Goal: Transaction & Acquisition: Book appointment/travel/reservation

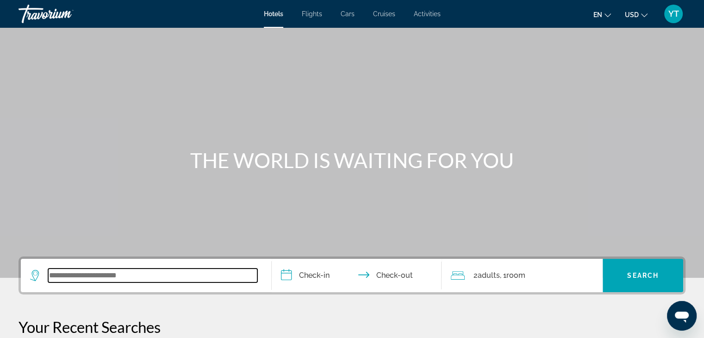
click at [118, 278] on input "Search widget" at bounding box center [152, 275] width 209 height 14
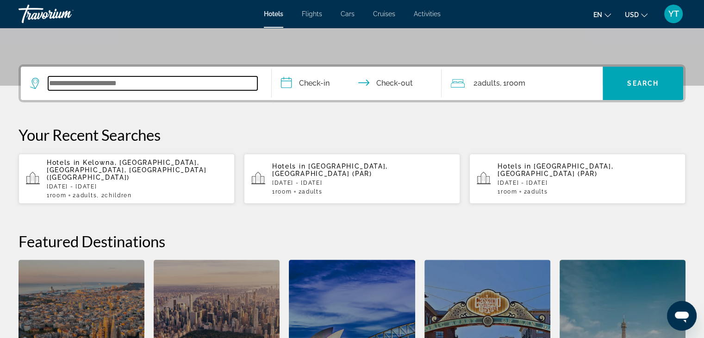
scroll to position [226, 0]
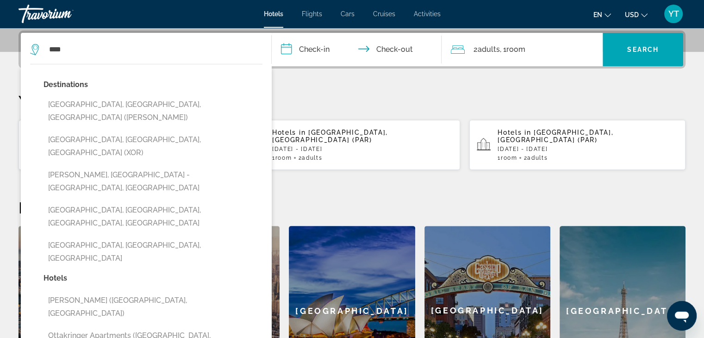
click at [131, 103] on button "[GEOGRAPHIC_DATA], [GEOGRAPHIC_DATA], [GEOGRAPHIC_DATA] ([PERSON_NAME])" at bounding box center [153, 111] width 219 height 31
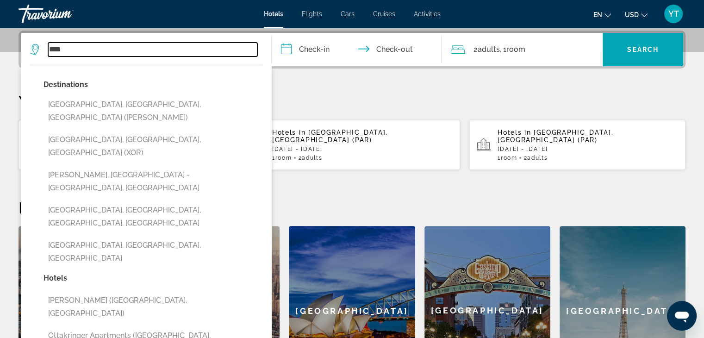
type input "**********"
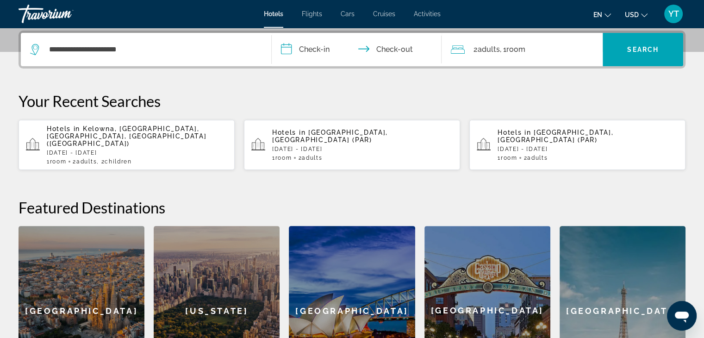
click at [330, 44] on input "**********" at bounding box center [359, 51] width 174 height 36
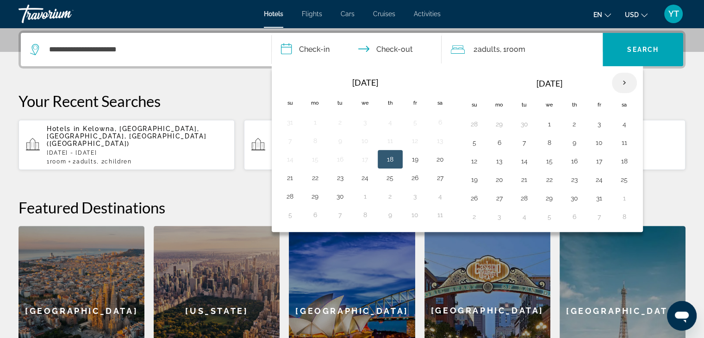
click at [619, 84] on th "Next month" at bounding box center [624, 83] width 25 height 20
click at [501, 180] on button "22" at bounding box center [499, 179] width 15 height 13
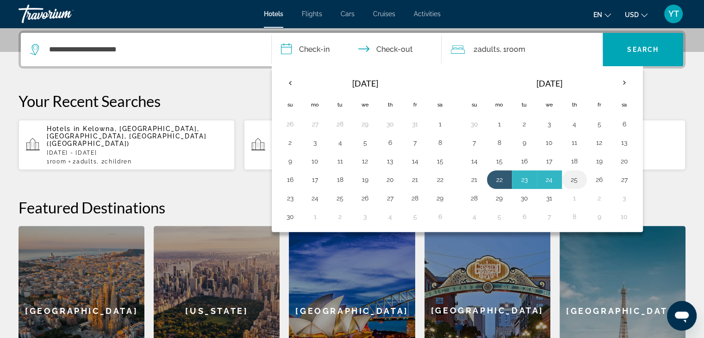
click at [570, 180] on button "25" at bounding box center [574, 179] width 15 height 13
type input "**********"
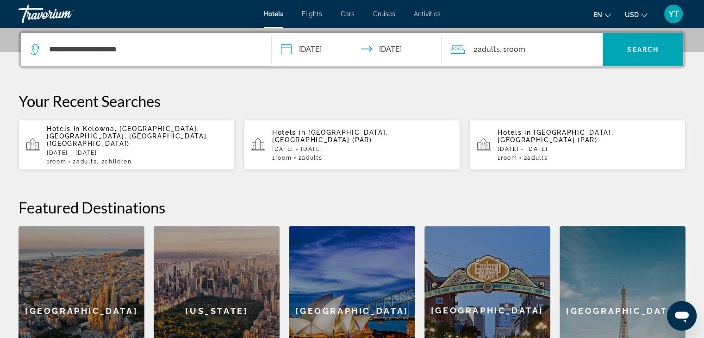
click at [525, 55] on div "2 Adult Adults , 1 Room rooms" at bounding box center [527, 49] width 152 height 33
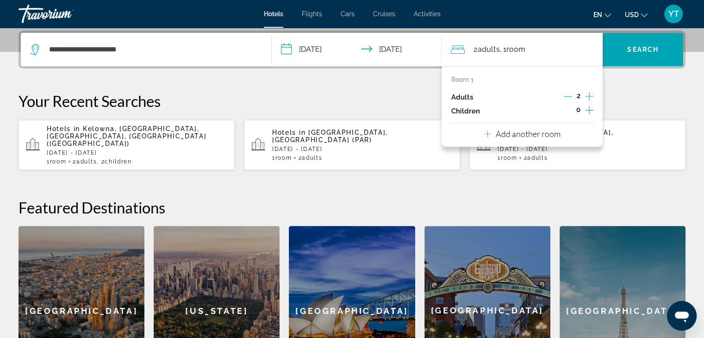
click at [587, 109] on icon "Increment children" at bounding box center [589, 110] width 8 height 11
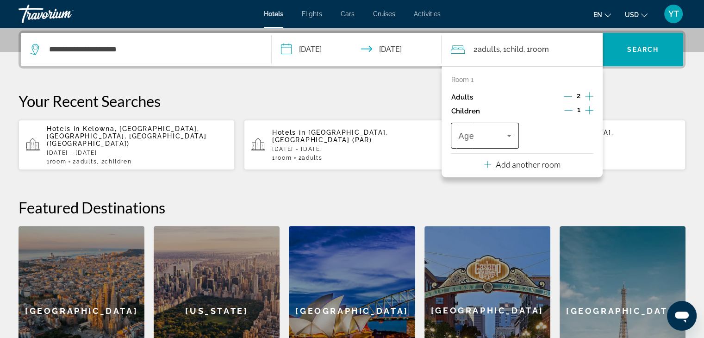
click at [505, 135] on icon "Travelers: 2 adults, 1 child" at bounding box center [509, 135] width 11 height 11
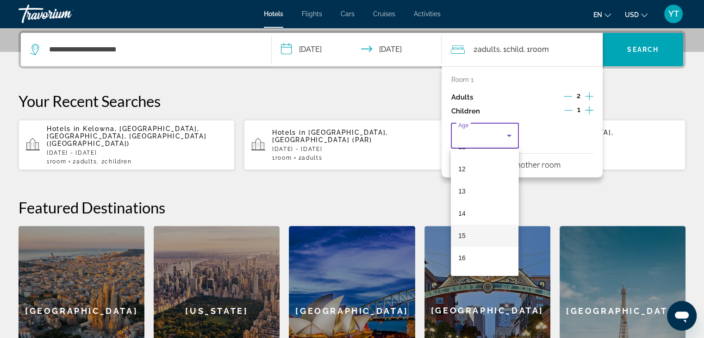
scroll to position [278, 0]
click at [478, 213] on mat-option "15" at bounding box center [485, 219] width 68 height 22
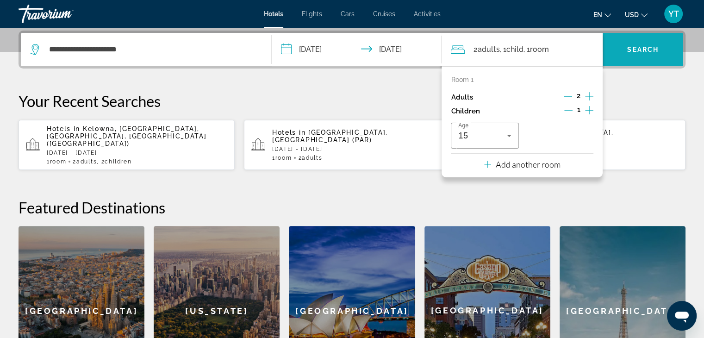
click at [638, 50] on span "Search" at bounding box center [642, 49] width 31 height 7
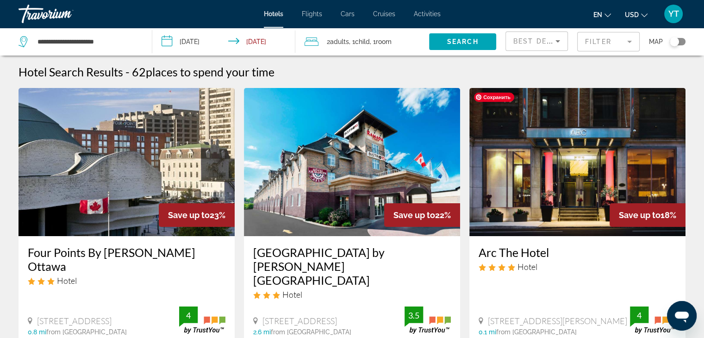
click at [579, 192] on img "Main content" at bounding box center [577, 162] width 216 height 148
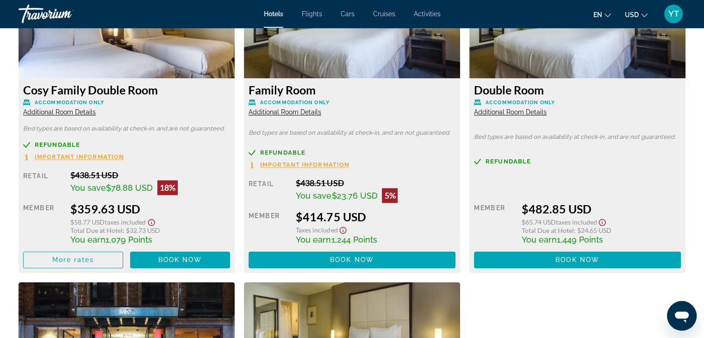
scroll to position [1203, 0]
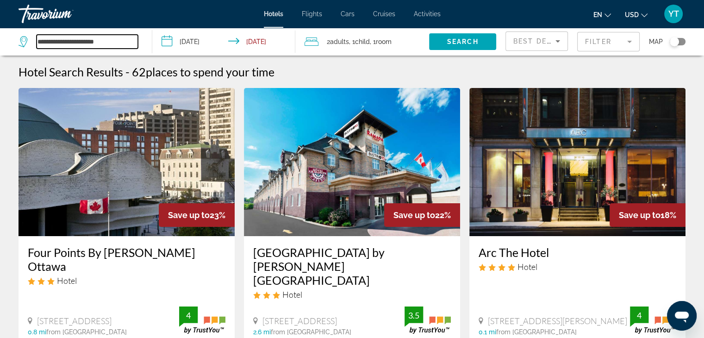
click at [100, 39] on input "**********" at bounding box center [87, 42] width 101 height 14
click at [130, 42] on input "**********" at bounding box center [87, 42] width 101 height 14
drag, startPoint x: 130, startPoint y: 42, endPoint x: 37, endPoint y: 42, distance: 93.0
click at [37, 42] on input "**********" at bounding box center [87, 42] width 101 height 14
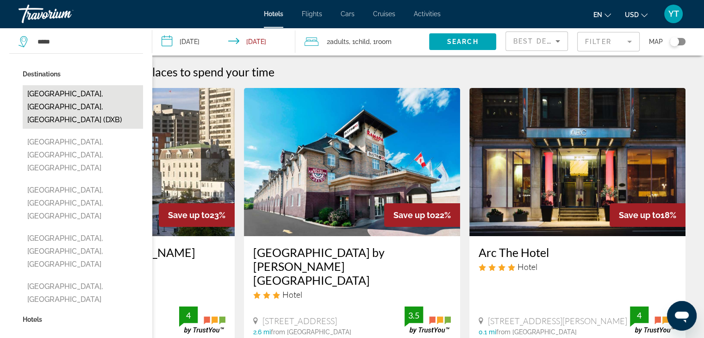
click at [74, 93] on button "[GEOGRAPHIC_DATA], [GEOGRAPHIC_DATA], [GEOGRAPHIC_DATA] (DXB)" at bounding box center [83, 107] width 120 height 44
type input "**********"
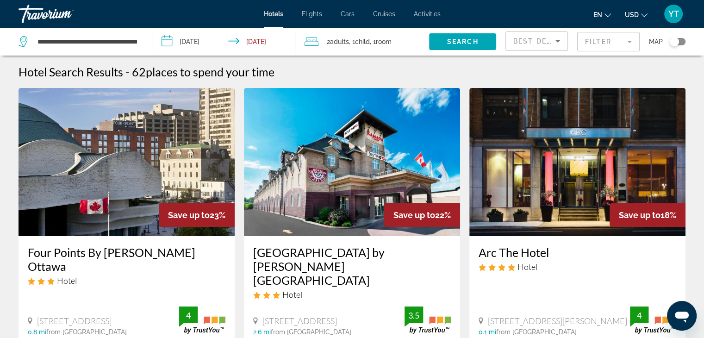
click at [230, 41] on input "**********" at bounding box center [225, 43] width 147 height 31
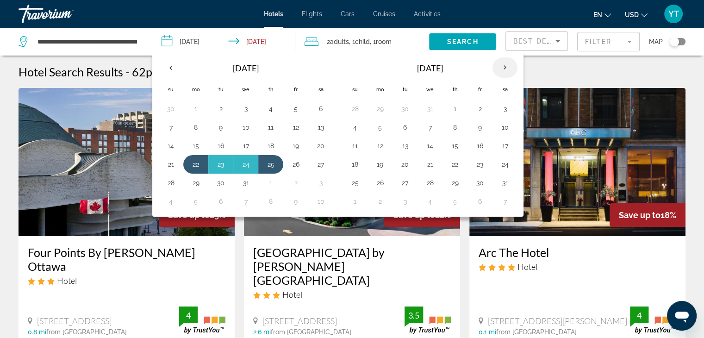
click at [493, 65] on th "Next month" at bounding box center [504, 67] width 25 height 20
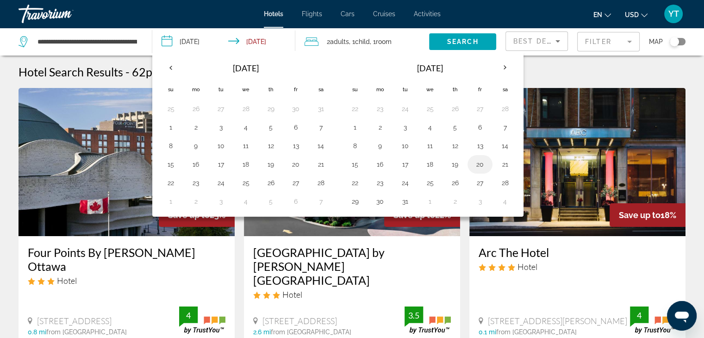
click at [477, 164] on button "20" at bounding box center [480, 164] width 15 height 13
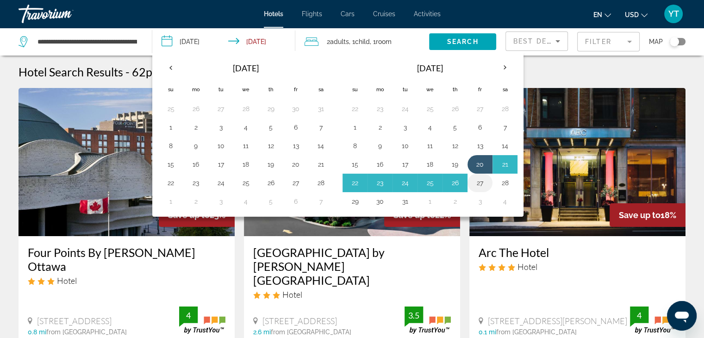
click at [476, 184] on button "27" at bounding box center [480, 182] width 15 height 13
type input "**********"
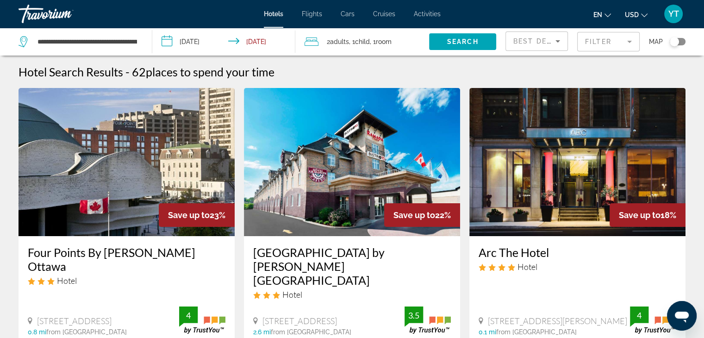
click at [374, 43] on span ", 1 Room rooms" at bounding box center [381, 41] width 22 height 13
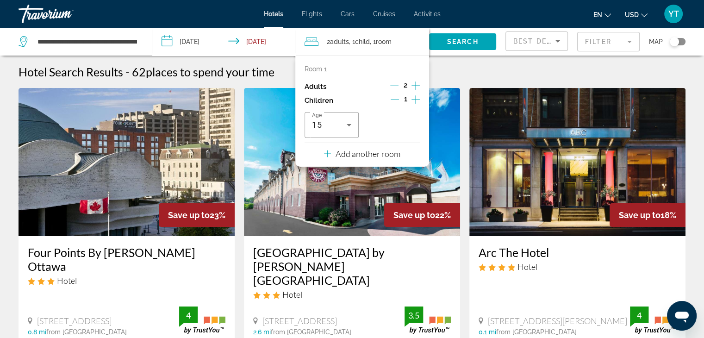
click at [415, 102] on icon "Increment children" at bounding box center [415, 99] width 8 height 8
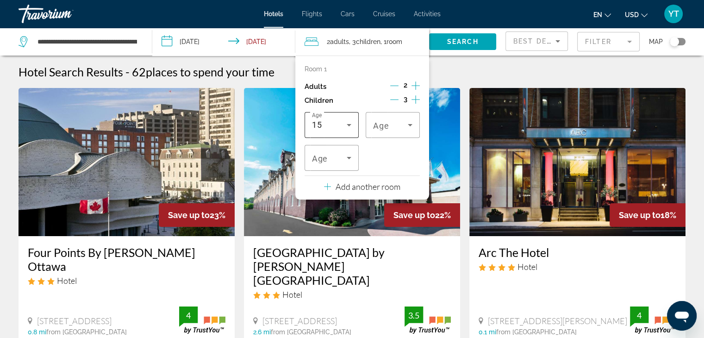
click at [353, 124] on icon "Travelers: 2 adults, 3 children" at bounding box center [348, 124] width 11 height 11
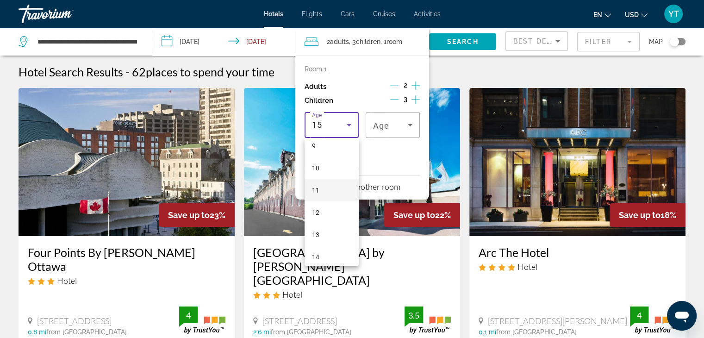
scroll to position [185, 0]
click at [328, 168] on mat-option "9" at bounding box center [332, 168] width 54 height 22
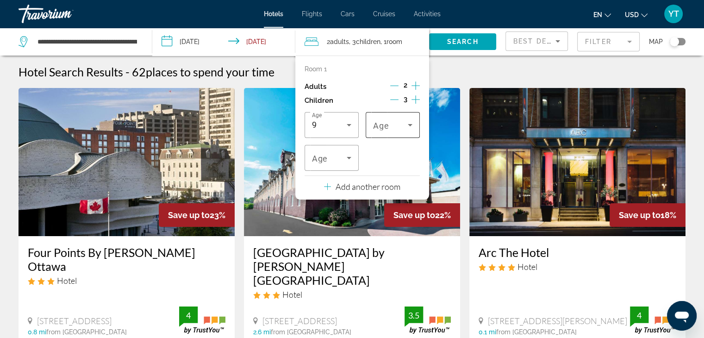
click at [391, 130] on span "Travelers: 2 adults, 3 children" at bounding box center [390, 124] width 35 height 11
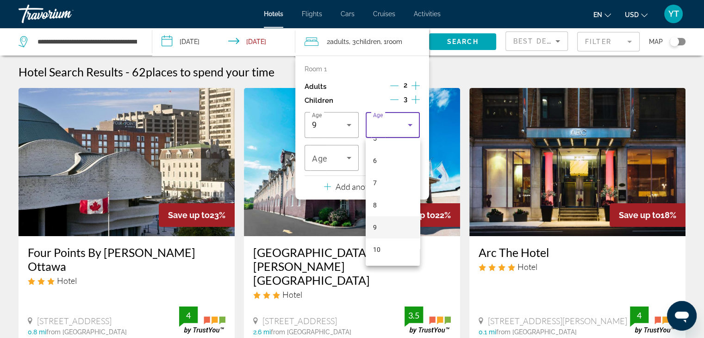
scroll to position [139, 0]
click at [385, 210] on mat-option "9" at bounding box center [393, 214] width 54 height 22
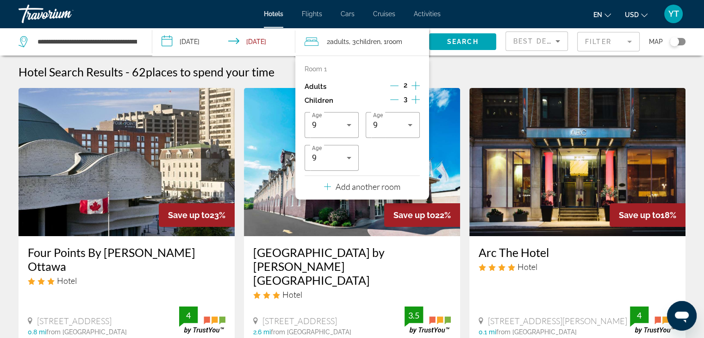
click at [393, 153] on div "Age [DEMOGRAPHIC_DATA] Age [DEMOGRAPHIC_DATA] Age [DEMOGRAPHIC_DATA]" at bounding box center [362, 141] width 115 height 59
click at [468, 41] on span "Search" at bounding box center [462, 41] width 31 height 7
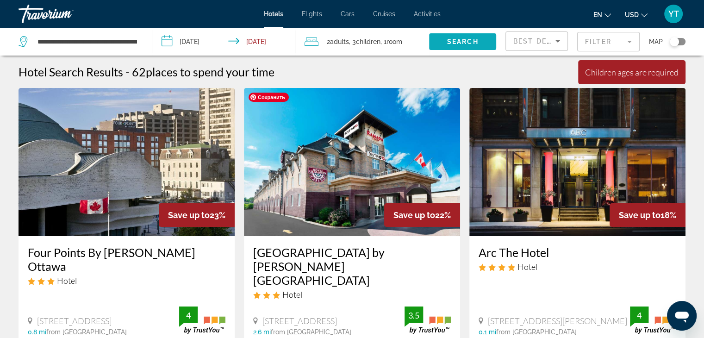
click at [449, 41] on span "Search" at bounding box center [462, 41] width 31 height 7
click at [258, 45] on input "**********" at bounding box center [225, 43] width 147 height 31
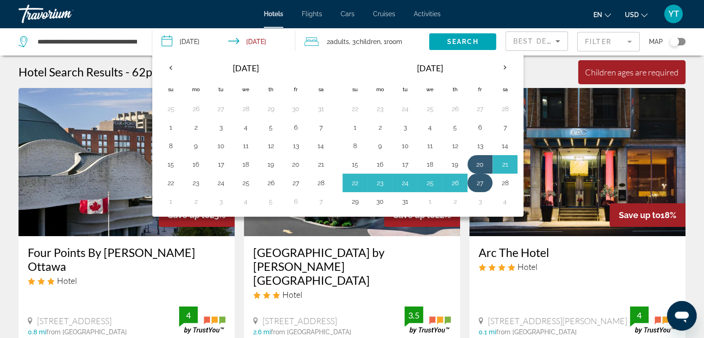
click at [475, 176] on button "27" at bounding box center [480, 182] width 15 height 13
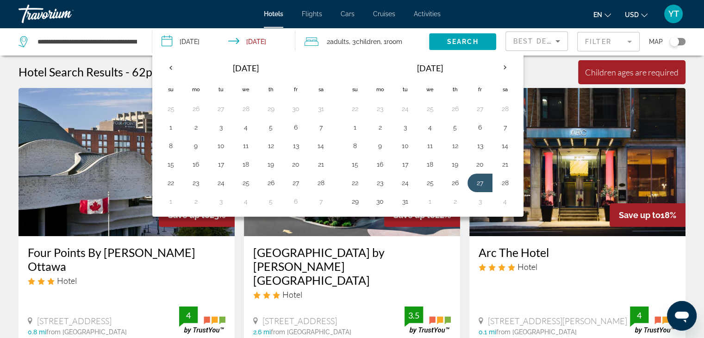
click at [473, 160] on button "20" at bounding box center [480, 164] width 15 height 13
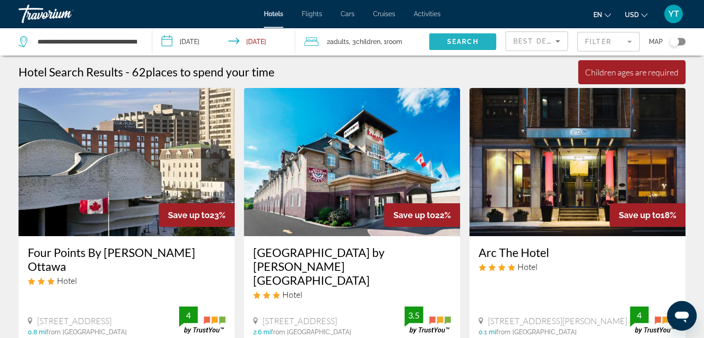
click at [450, 40] on span "Search" at bounding box center [462, 41] width 31 height 7
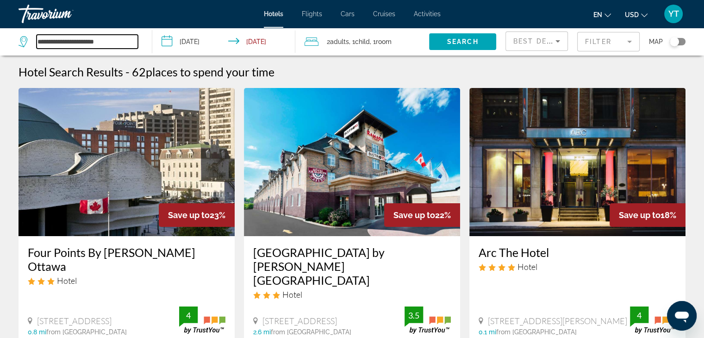
click at [135, 45] on input "**********" at bounding box center [87, 42] width 101 height 14
drag, startPoint x: 128, startPoint y: 38, endPoint x: 41, endPoint y: 37, distance: 87.0
click at [41, 37] on input "**********" at bounding box center [87, 42] width 101 height 14
type input "*"
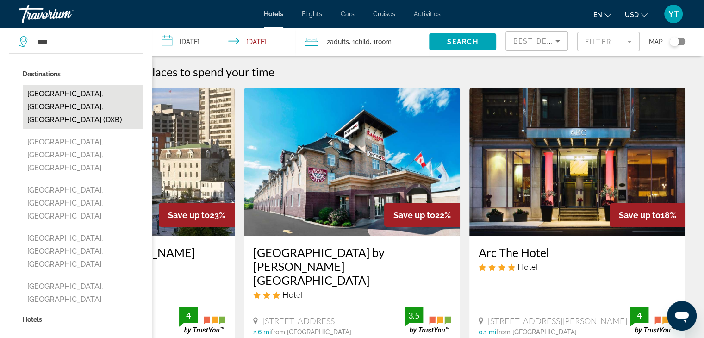
click at [103, 97] on button "[GEOGRAPHIC_DATA], [GEOGRAPHIC_DATA], [GEOGRAPHIC_DATA] (DXB)" at bounding box center [83, 107] width 120 height 44
type input "**********"
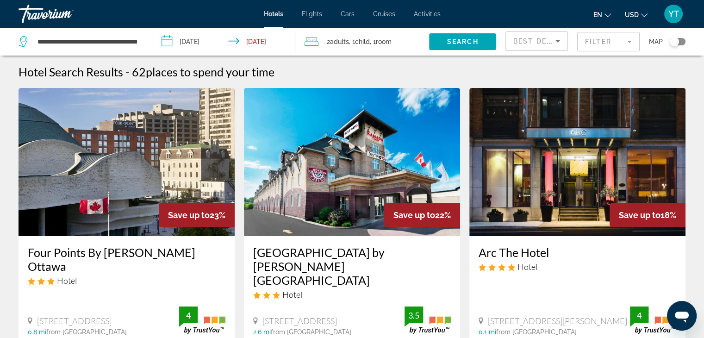
click at [409, 44] on div "2 Adult Adults , 1 Child Children , 1 Room rooms" at bounding box center [367, 41] width 124 height 13
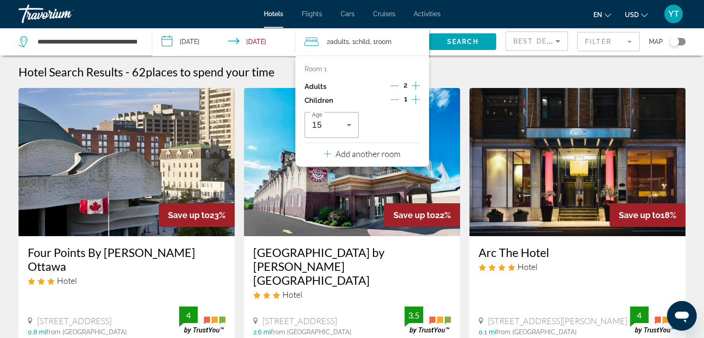
click at [414, 101] on icon "Increment children" at bounding box center [415, 99] width 8 height 11
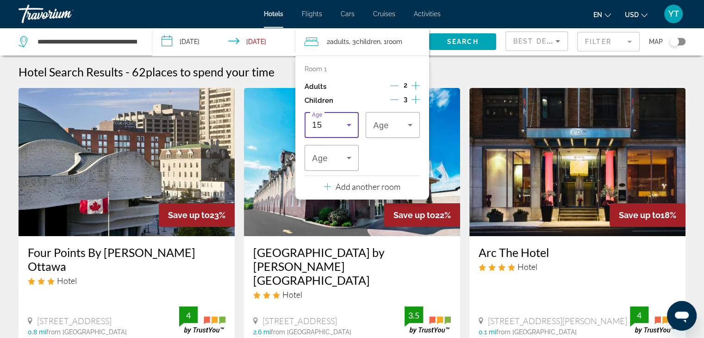
click at [351, 124] on icon "Travelers: 2 adults, 3 children" at bounding box center [348, 124] width 11 height 11
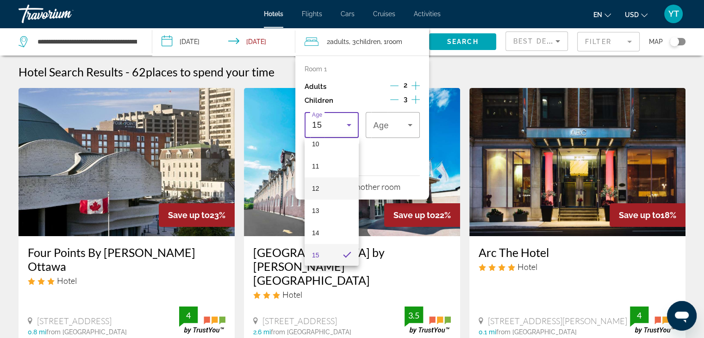
scroll to position [185, 0]
click at [327, 168] on mat-option "9" at bounding box center [332, 168] width 54 height 22
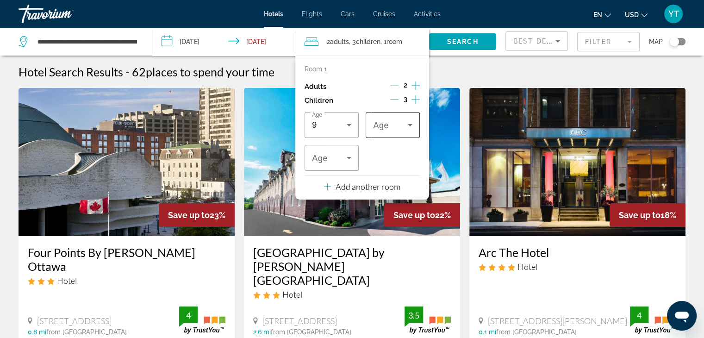
click at [389, 123] on span "Travelers: 2 adults, 3 children" at bounding box center [390, 124] width 35 height 11
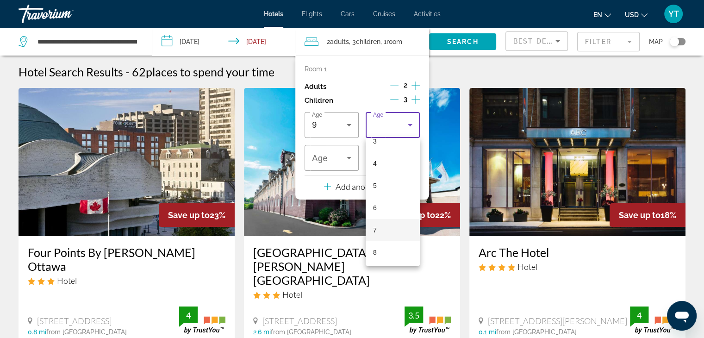
scroll to position [93, 0]
click at [381, 256] on mat-option "9" at bounding box center [393, 260] width 54 height 22
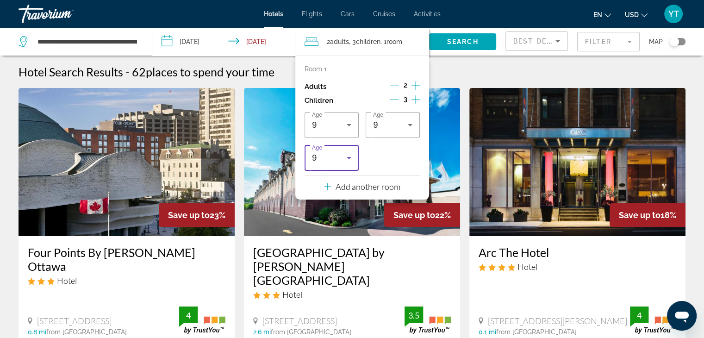
click at [385, 156] on div "Age [DEMOGRAPHIC_DATA] Age [DEMOGRAPHIC_DATA] Age [DEMOGRAPHIC_DATA]" at bounding box center [362, 141] width 115 height 59
click at [468, 38] on span "Search" at bounding box center [462, 41] width 31 height 7
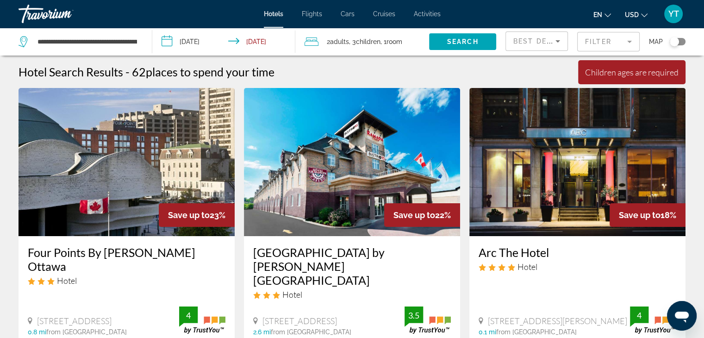
click at [391, 41] on span "Room" at bounding box center [394, 41] width 16 height 7
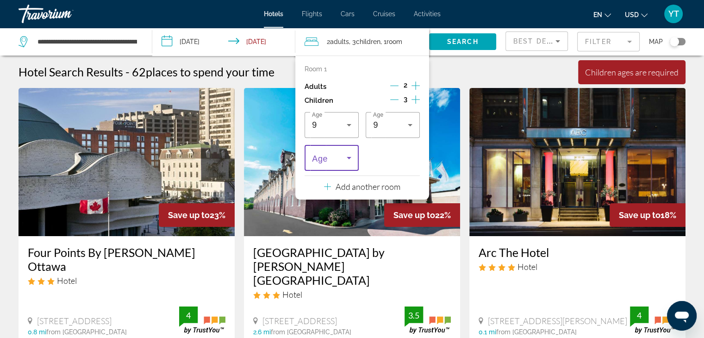
click at [344, 160] on icon "Travelers: 2 adults, 3 children" at bounding box center [348, 157] width 11 height 11
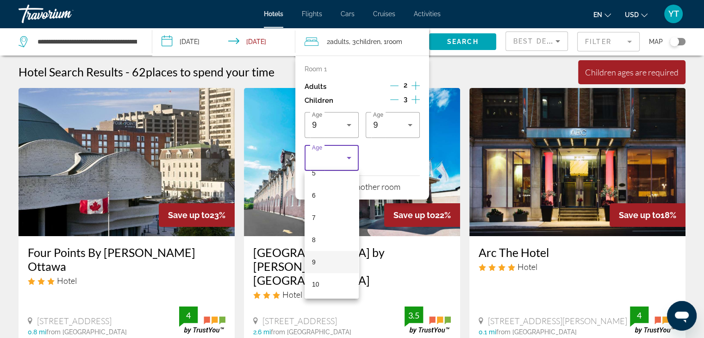
scroll to position [139, 0]
click at [324, 250] on mat-option "9" at bounding box center [332, 247] width 54 height 22
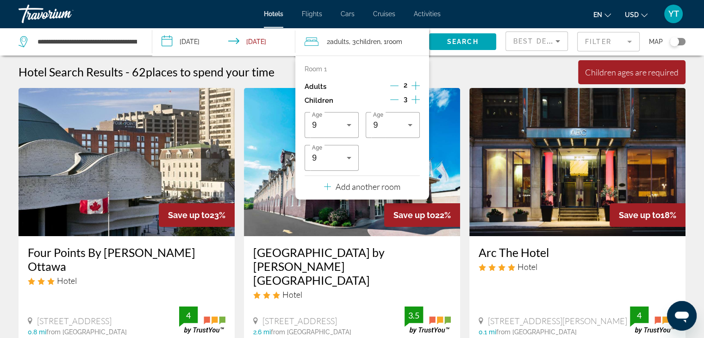
click at [393, 156] on div "Age [DEMOGRAPHIC_DATA] Age [DEMOGRAPHIC_DATA] Age [DEMOGRAPHIC_DATA]" at bounding box center [362, 141] width 115 height 59
click at [451, 40] on span "Search" at bounding box center [462, 41] width 31 height 7
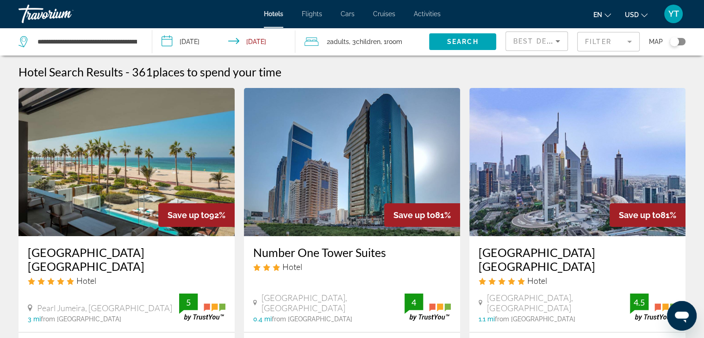
click at [237, 42] on input "**********" at bounding box center [225, 43] width 147 height 31
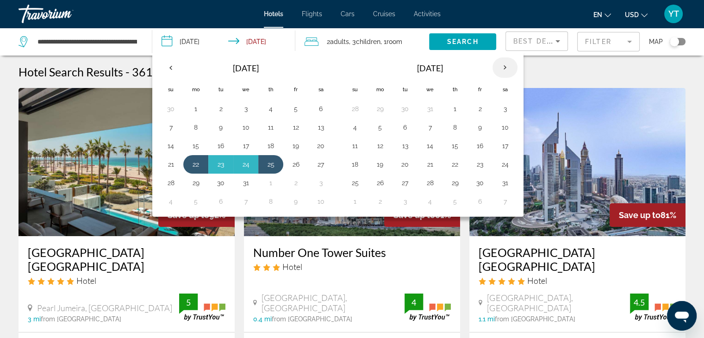
click at [505, 66] on th "Next month" at bounding box center [504, 67] width 25 height 20
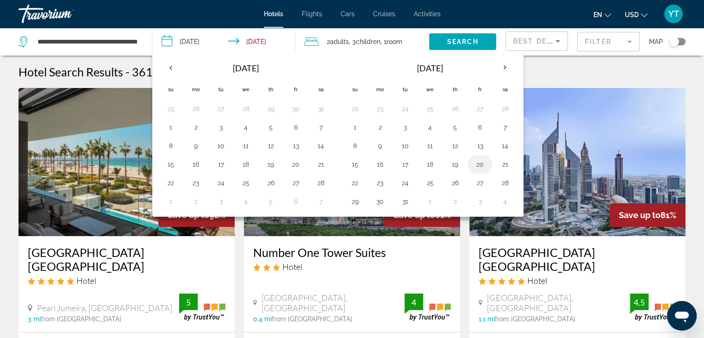
click at [474, 162] on button "20" at bounding box center [480, 164] width 15 height 13
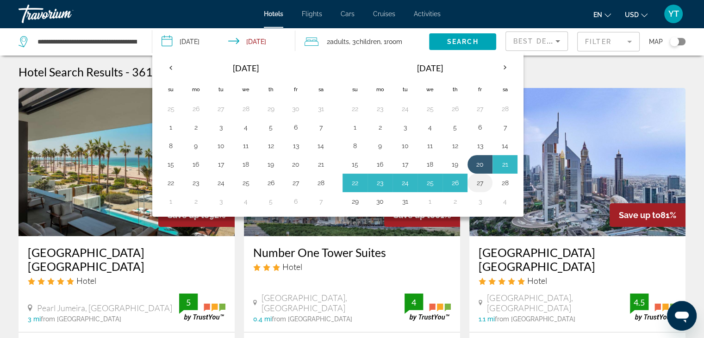
click at [477, 180] on button "27" at bounding box center [480, 182] width 15 height 13
type input "**********"
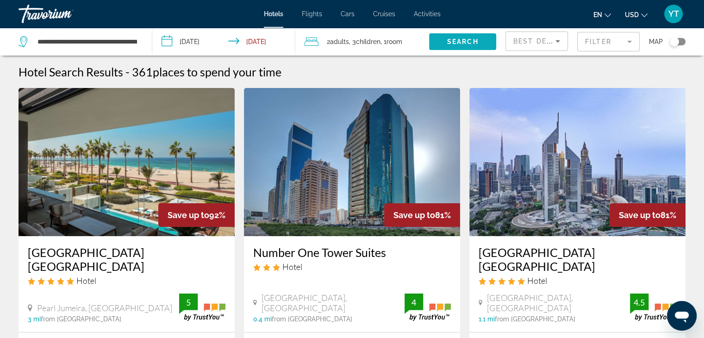
click at [471, 37] on span "Search widget" at bounding box center [462, 42] width 67 height 22
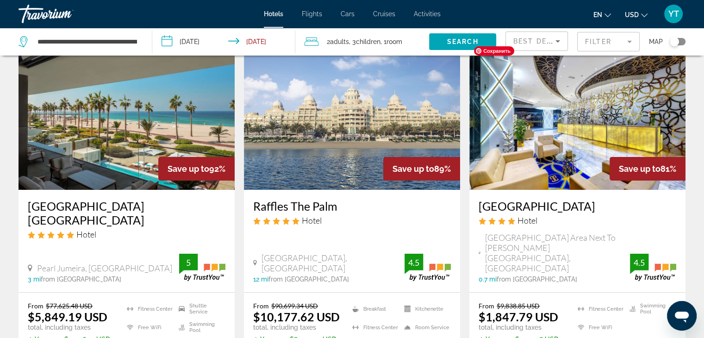
scroll to position [93, 0]
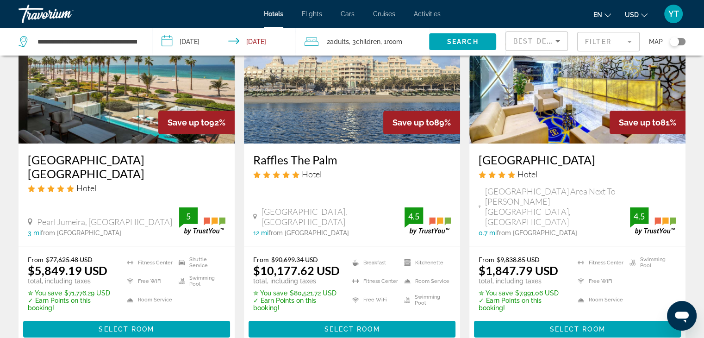
click at [115, 160] on h3 "[GEOGRAPHIC_DATA] [GEOGRAPHIC_DATA]" at bounding box center [127, 167] width 198 height 28
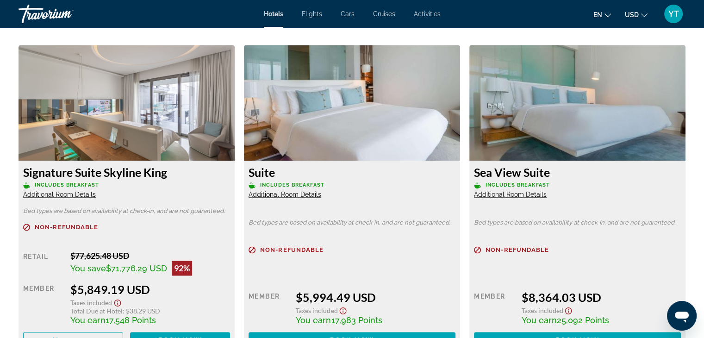
scroll to position [1250, 0]
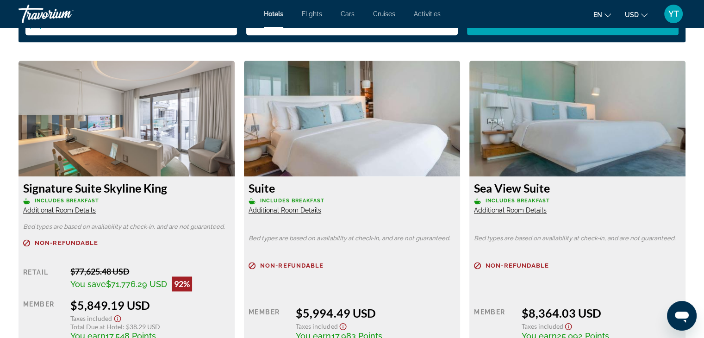
drag, startPoint x: 174, startPoint y: 192, endPoint x: 65, endPoint y: 186, distance: 108.5
click at [65, 186] on h3 "Signature Suite Skyline King" at bounding box center [126, 188] width 207 height 14
click at [139, 208] on div "Signature Suite Skyline King Includes Breakfast Additional Room Details" at bounding box center [126, 197] width 207 height 33
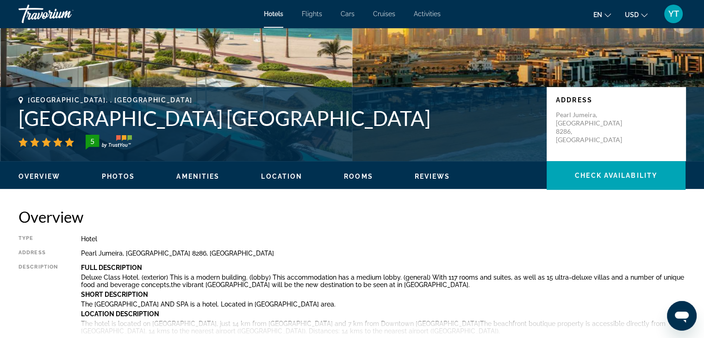
scroll to position [139, 0]
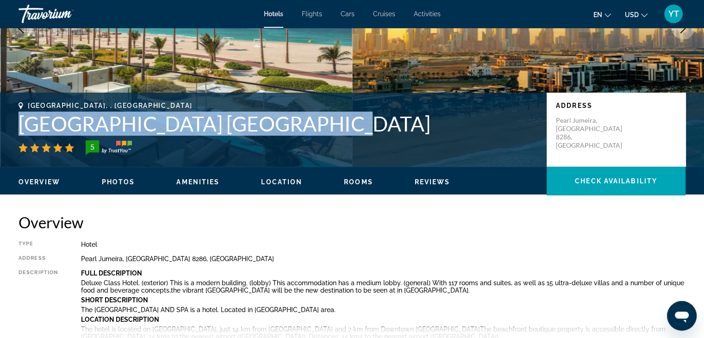
drag, startPoint x: 302, startPoint y: 126, endPoint x: 25, endPoint y: 128, distance: 277.2
click at [25, 128] on h1 "[GEOGRAPHIC_DATA] [GEOGRAPHIC_DATA]" at bounding box center [278, 124] width 519 height 24
copy h1 "[GEOGRAPHIC_DATA] [GEOGRAPHIC_DATA]"
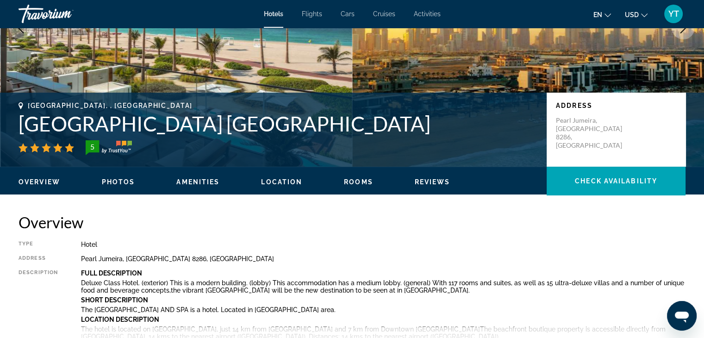
click at [253, 227] on h2 "Overview" at bounding box center [352, 222] width 667 height 19
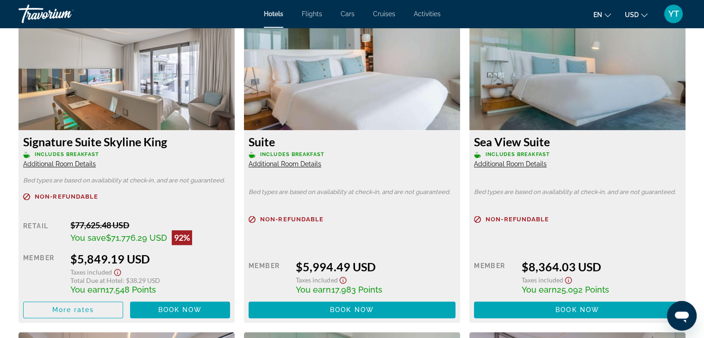
scroll to position [1342, 0]
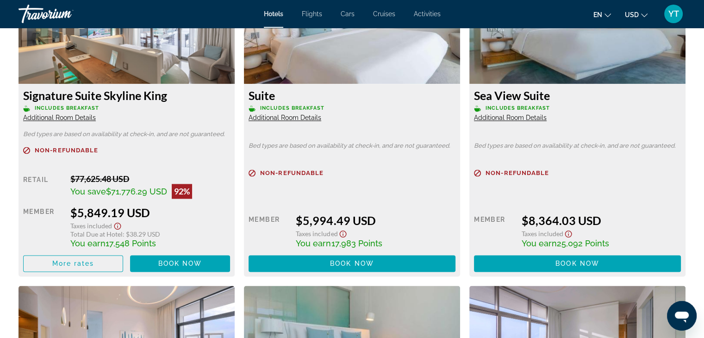
click at [35, 118] on span "Additional Room Details" at bounding box center [59, 117] width 73 height 7
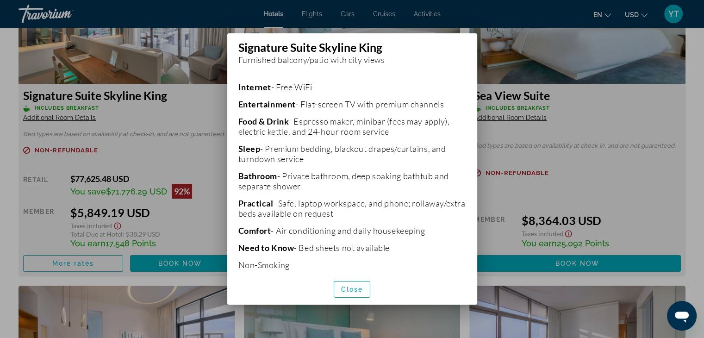
scroll to position [205, 0]
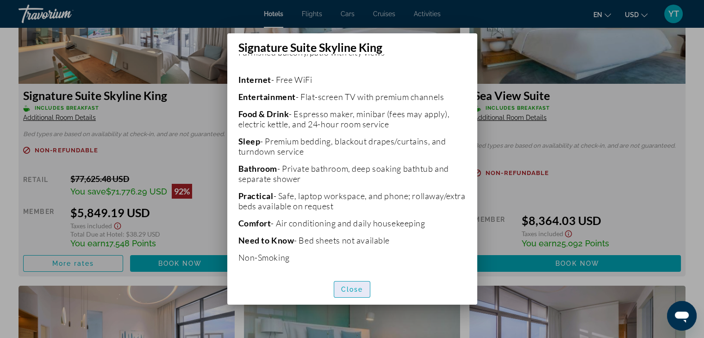
click at [345, 287] on span "Close" at bounding box center [352, 289] width 22 height 7
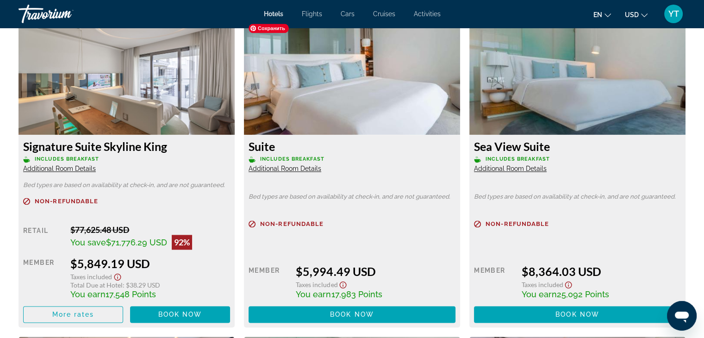
scroll to position [1296, 0]
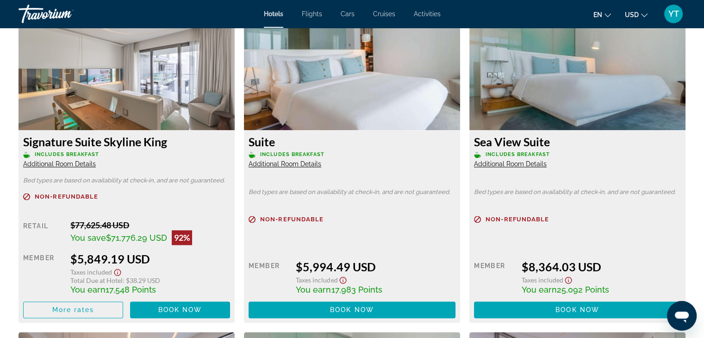
click at [299, 162] on span "Additional Room Details" at bounding box center [285, 163] width 73 height 7
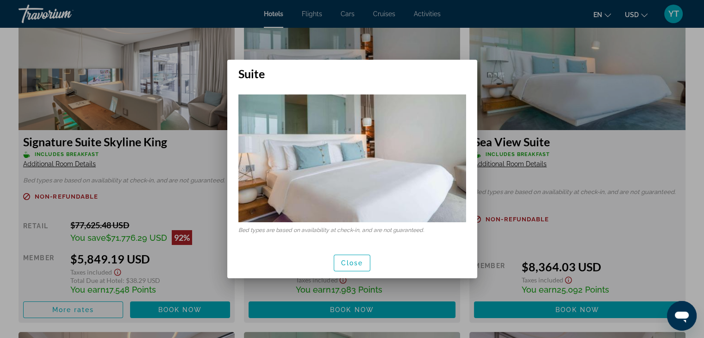
scroll to position [0, 0]
click at [357, 262] on span "Close" at bounding box center [352, 262] width 22 height 7
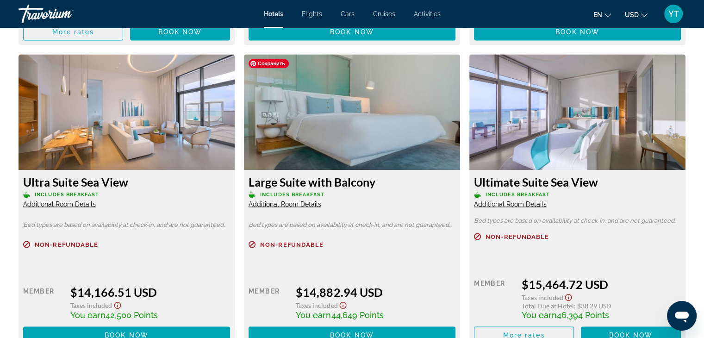
scroll to position [1620, 0]
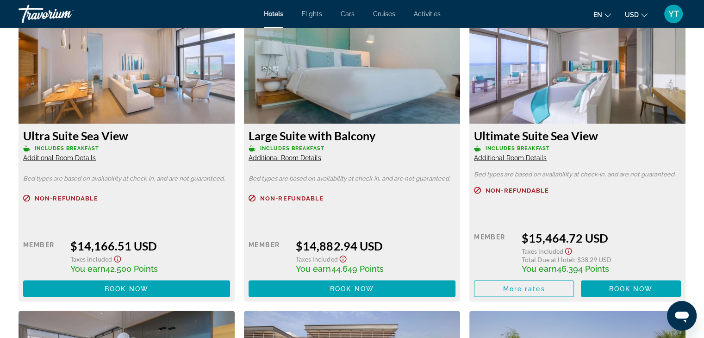
click at [80, 160] on span "Additional Room Details" at bounding box center [59, 157] width 73 height 7
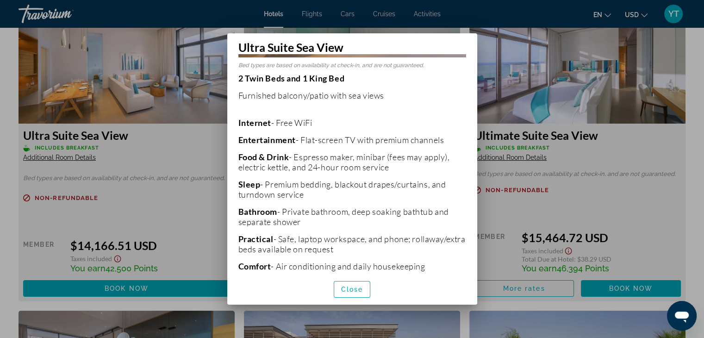
scroll to position [183, 0]
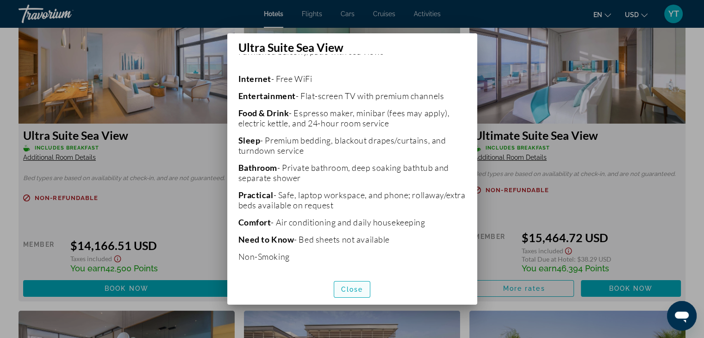
click at [358, 287] on span "Close" at bounding box center [352, 289] width 22 height 7
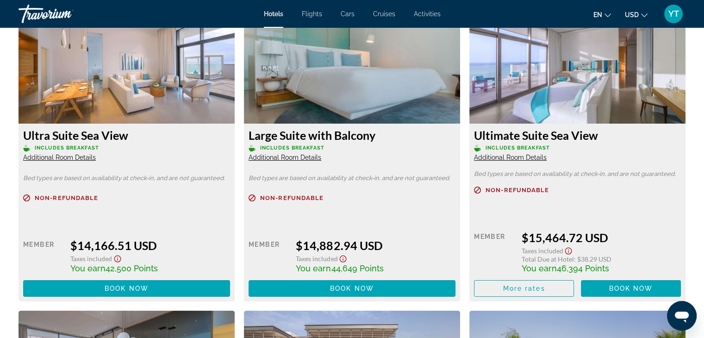
scroll to position [1620, 0]
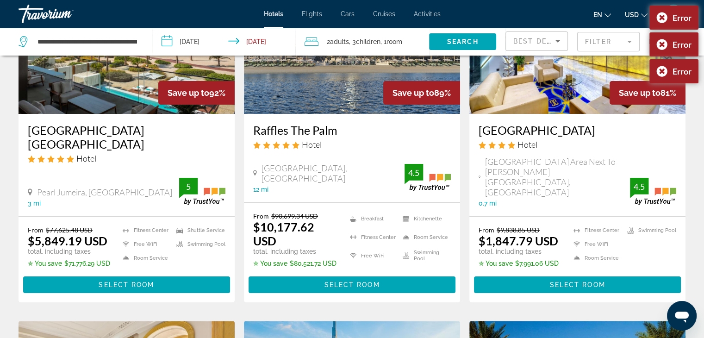
scroll to position [139, 0]
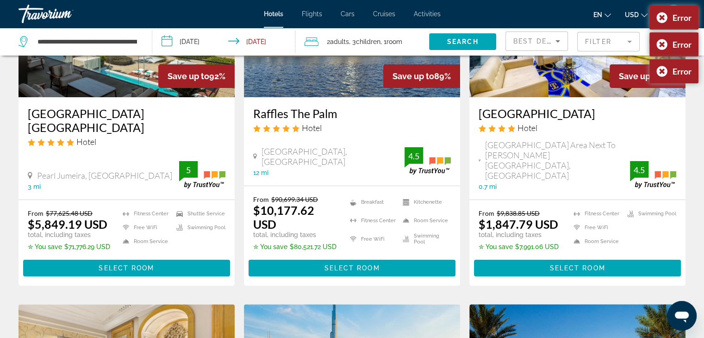
click at [318, 112] on h3 "Raffles The Palm" at bounding box center [352, 113] width 198 height 14
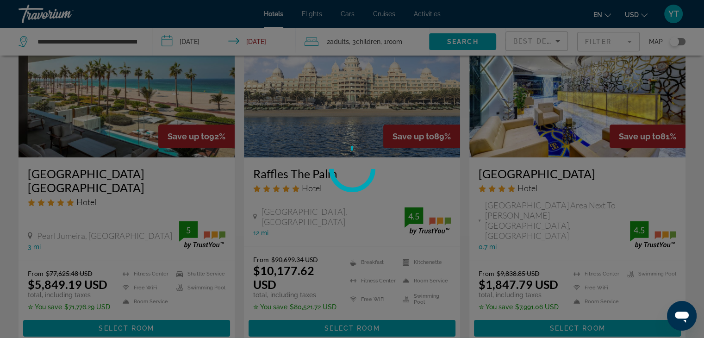
scroll to position [93, 0]
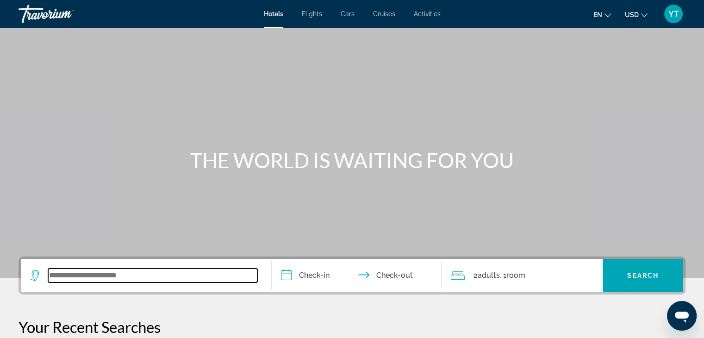
click at [137, 269] on input "Search widget" at bounding box center [152, 275] width 209 height 14
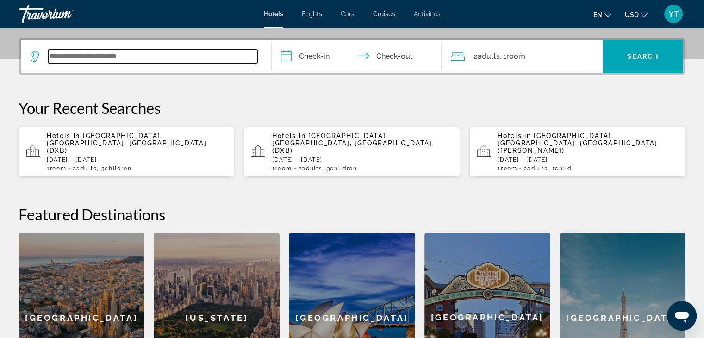
scroll to position [226, 0]
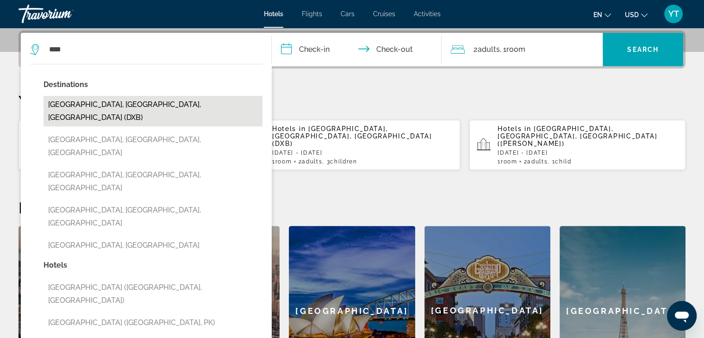
click at [155, 99] on button "[GEOGRAPHIC_DATA], [GEOGRAPHIC_DATA], [GEOGRAPHIC_DATA] (DXB)" at bounding box center [153, 111] width 219 height 31
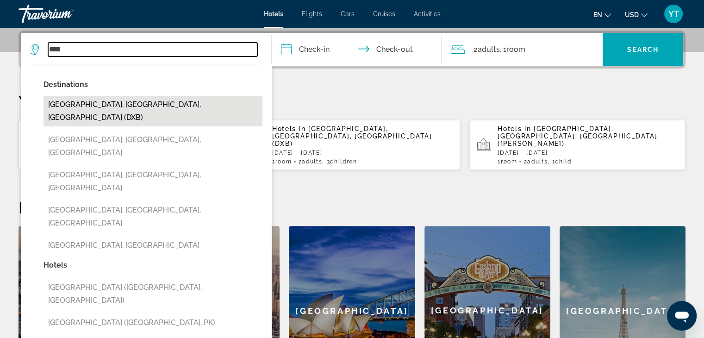
type input "**********"
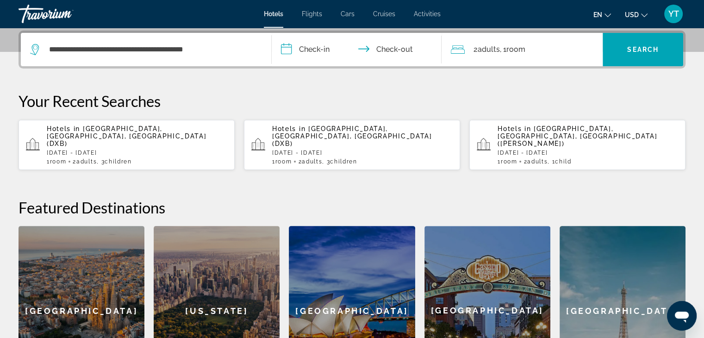
click at [321, 47] on input "**********" at bounding box center [359, 51] width 174 height 36
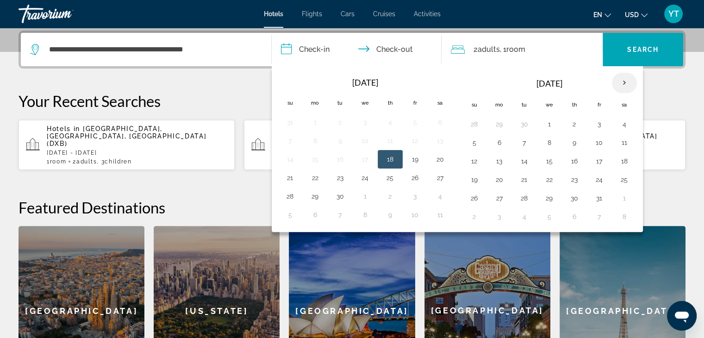
click at [617, 81] on th "Next month" at bounding box center [624, 83] width 25 height 20
click at [615, 81] on th "Next month" at bounding box center [624, 83] width 25 height 20
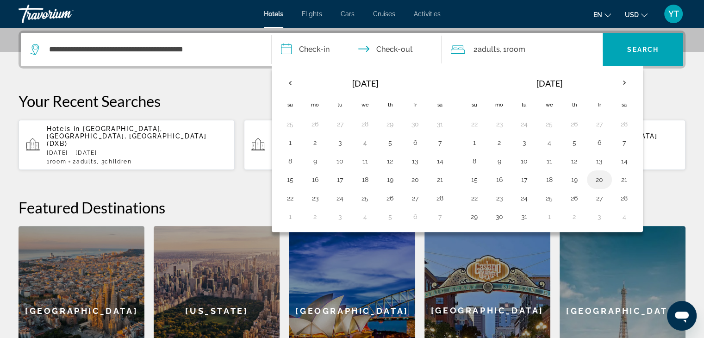
click at [596, 180] on button "20" at bounding box center [599, 179] width 15 height 13
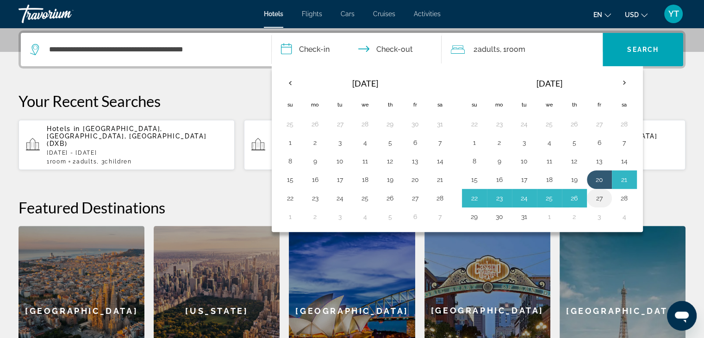
click at [596, 195] on button "27" at bounding box center [599, 198] width 15 height 13
type input "**********"
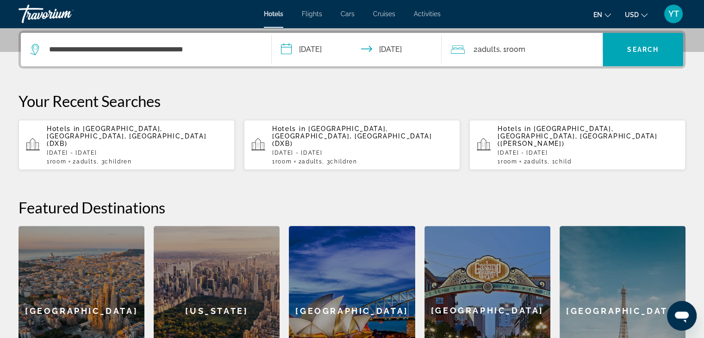
click at [546, 53] on div "2 Adult Adults , 1 Room rooms" at bounding box center [527, 49] width 152 height 13
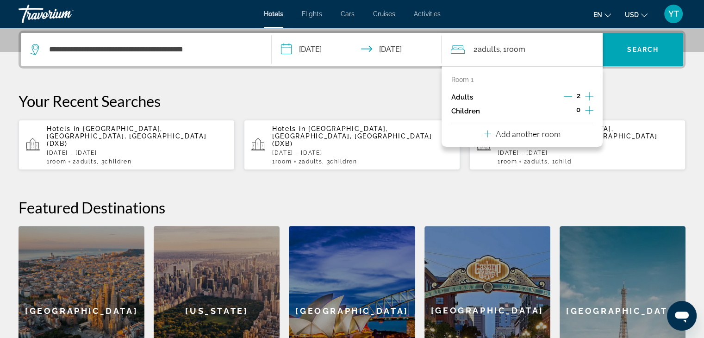
click at [586, 110] on icon "Increment children" at bounding box center [589, 110] width 8 height 11
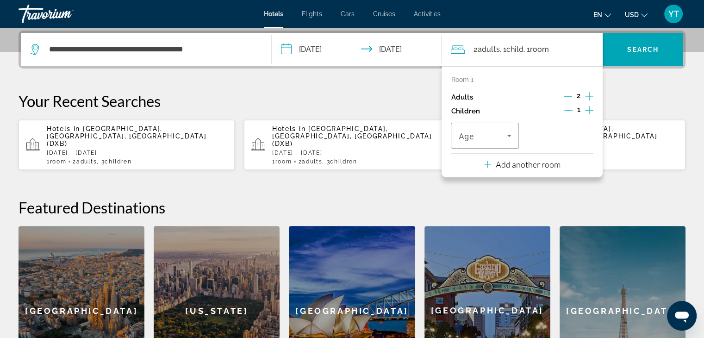
click at [586, 110] on icon "Increment children" at bounding box center [589, 110] width 8 height 11
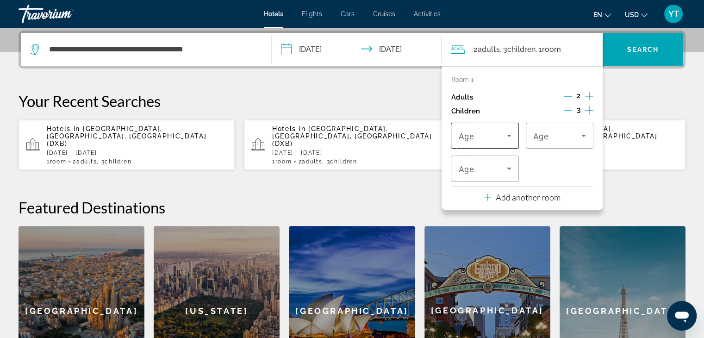
click at [500, 132] on span "Travelers: 2 adults, 3 children" at bounding box center [482, 135] width 48 height 11
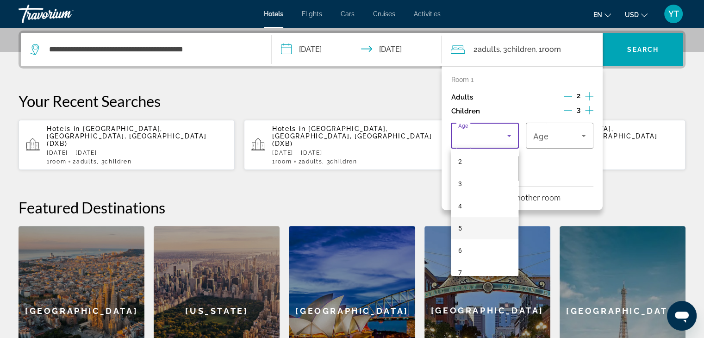
scroll to position [93, 0]
click at [480, 264] on mat-option "9" at bounding box center [485, 271] width 68 height 22
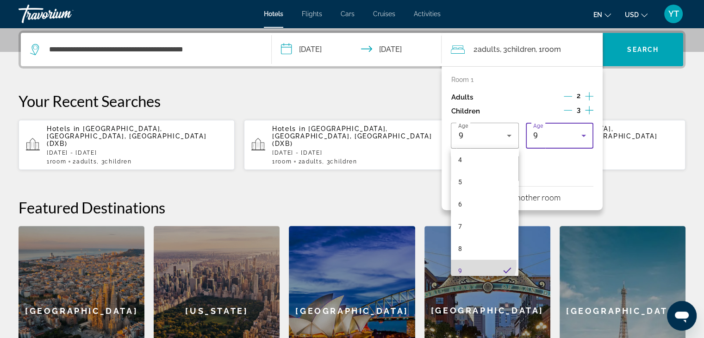
scroll to position [0, 0]
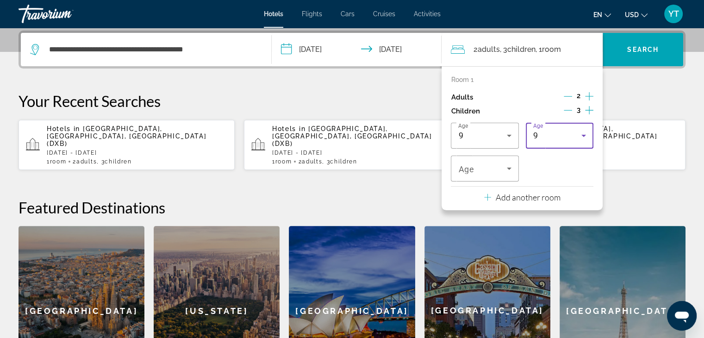
click at [560, 135] on div "9" at bounding box center [557, 135] width 48 height 11
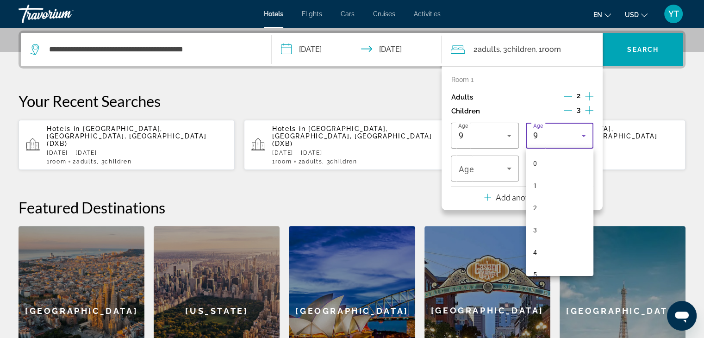
scroll to position [98, 0]
click at [553, 261] on mat-option "9" at bounding box center [560, 265] width 68 height 22
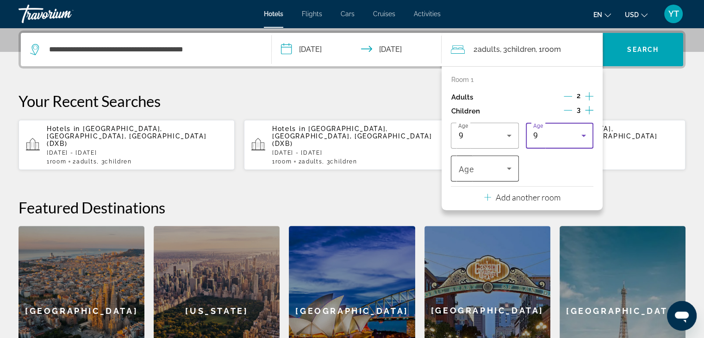
click at [485, 173] on span "Travelers: 2 adults, 3 children" at bounding box center [482, 168] width 48 height 11
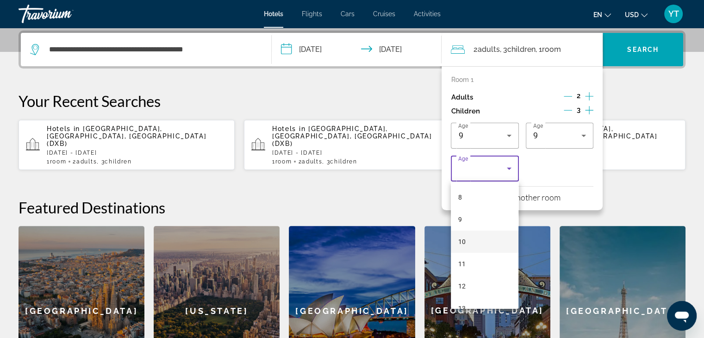
scroll to position [185, 0]
click at [478, 212] on mat-option "9" at bounding box center [485, 211] width 68 height 22
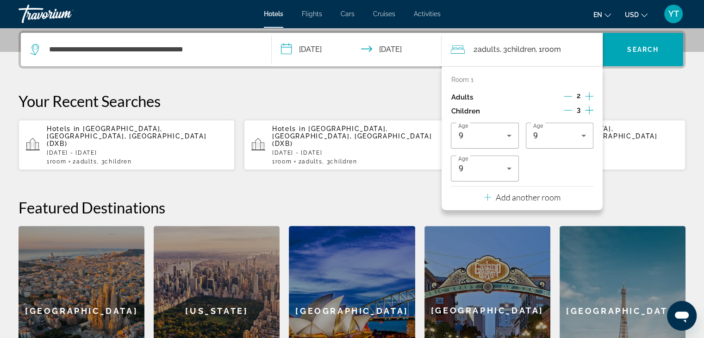
click at [558, 158] on div "Age [DEMOGRAPHIC_DATA] Age [DEMOGRAPHIC_DATA] Age [DEMOGRAPHIC_DATA]" at bounding box center [522, 152] width 143 height 59
click at [644, 44] on span "Search widget" at bounding box center [643, 49] width 81 height 22
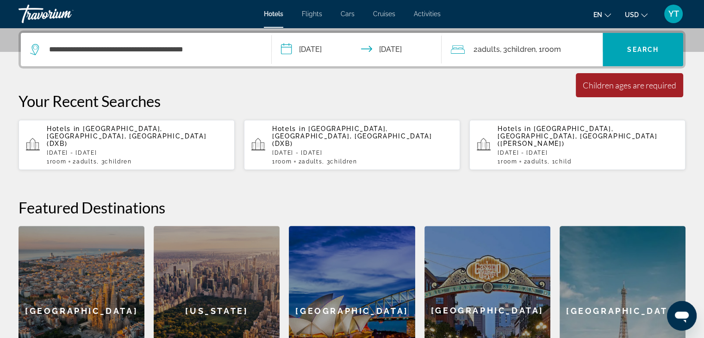
click at [544, 43] on span ", 1 Room rooms" at bounding box center [547, 49] width 25 height 13
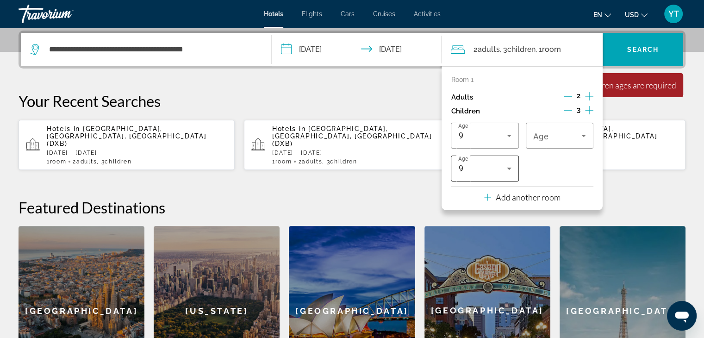
click at [509, 176] on div "9" at bounding box center [484, 169] width 53 height 26
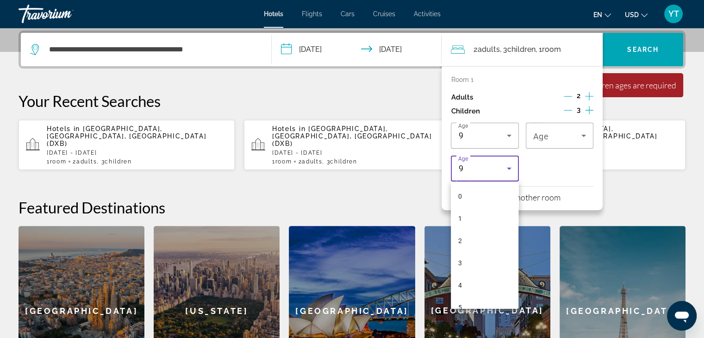
scroll to position [98, 0]
click at [473, 292] on mat-option "9" at bounding box center [485, 298] width 68 height 22
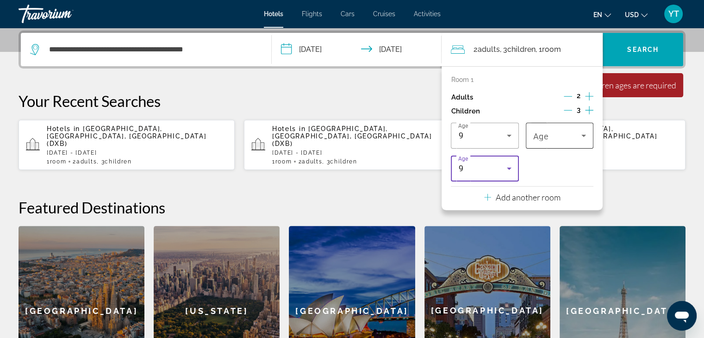
click at [556, 138] on span "Travelers: 2 adults, 3 children" at bounding box center [557, 135] width 48 height 11
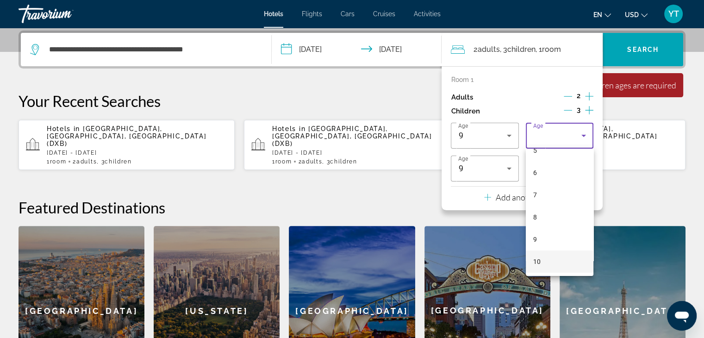
scroll to position [139, 0]
click at [555, 227] on mat-option "9" at bounding box center [560, 224] width 68 height 22
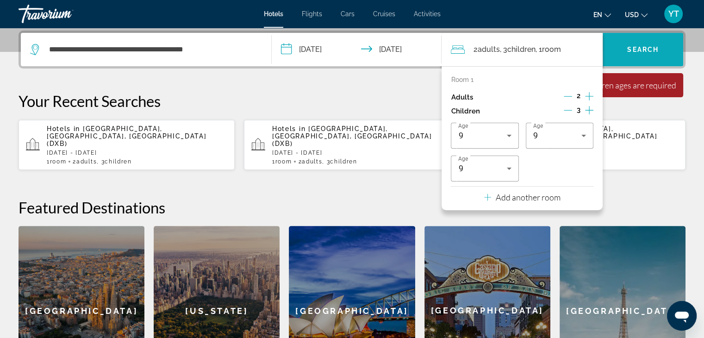
click at [624, 56] on span "Search widget" at bounding box center [643, 49] width 81 height 22
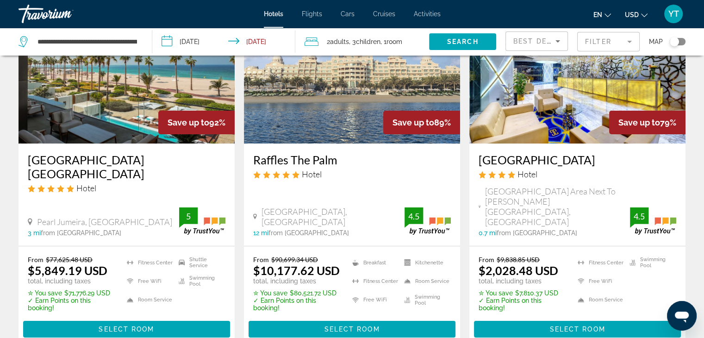
scroll to position [139, 0]
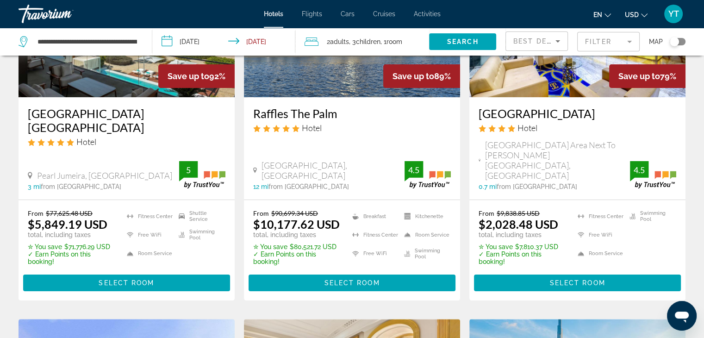
click at [540, 114] on h3 "[GEOGRAPHIC_DATA]" at bounding box center [578, 113] width 198 height 14
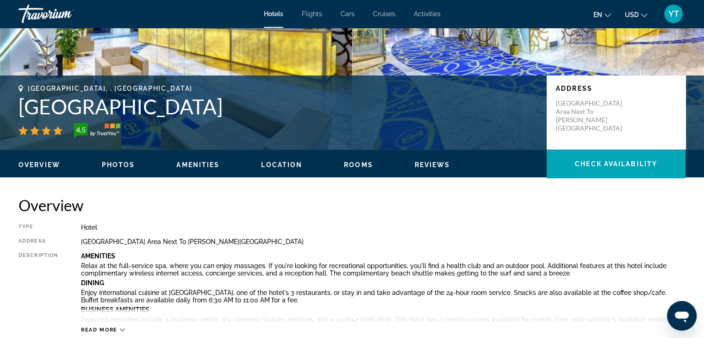
scroll to position [93, 0]
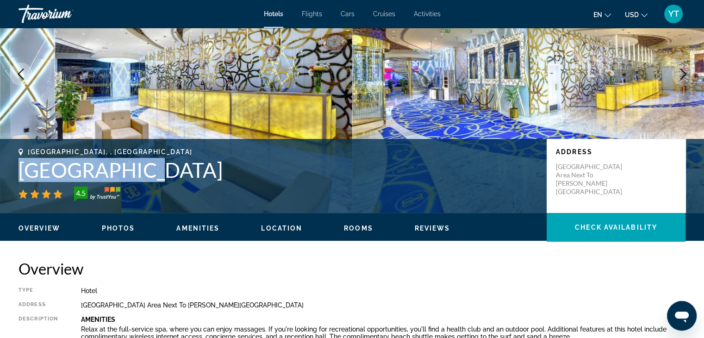
drag, startPoint x: 65, startPoint y: 166, endPoint x: 16, endPoint y: 169, distance: 49.1
click at [16, 169] on div "[GEOGRAPHIC_DATA], , [GEOGRAPHIC_DATA] [GEOGRAPHIC_DATA] 4.5 Address Sheikh [ST…" at bounding box center [352, 176] width 704 height 56
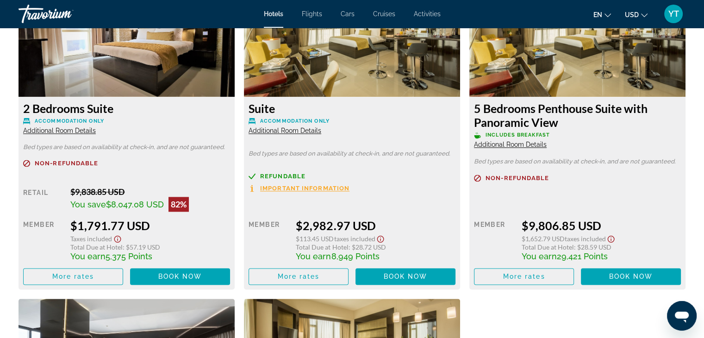
scroll to position [1342, 0]
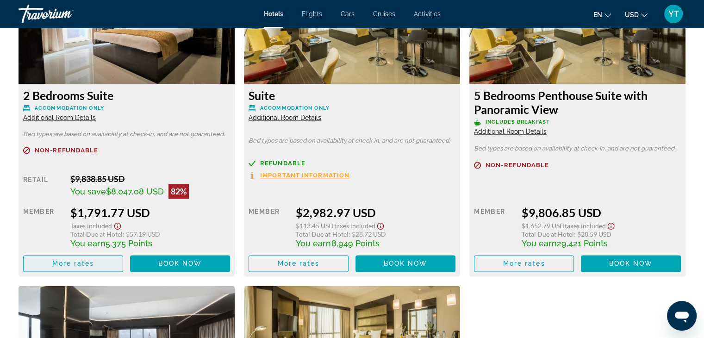
click at [54, 260] on span "More rates" at bounding box center [73, 263] width 42 height 7
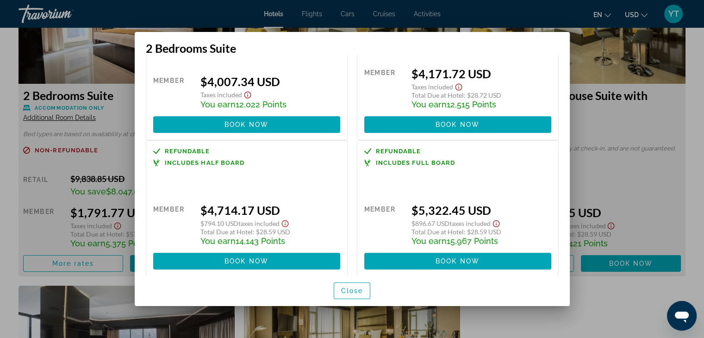
scroll to position [234, 0]
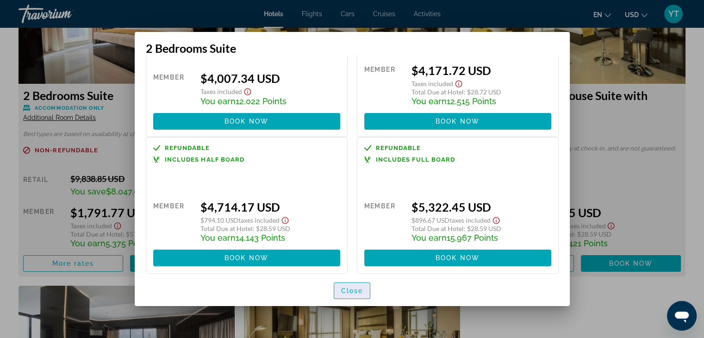
click at [361, 288] on span "Close" at bounding box center [352, 290] width 22 height 7
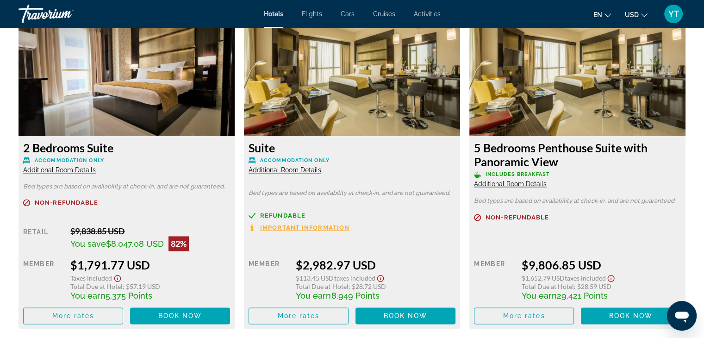
scroll to position [1296, 0]
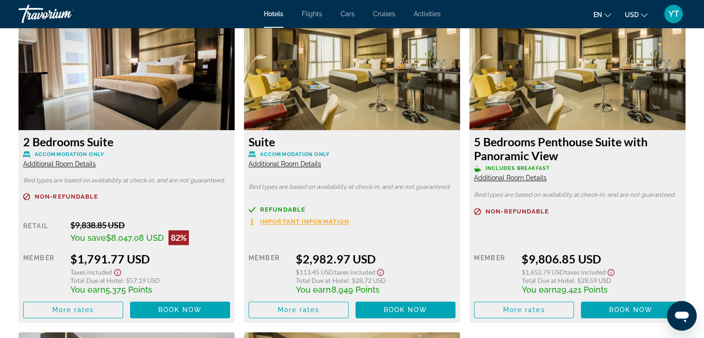
click at [71, 163] on span "Additional Room Details" at bounding box center [59, 163] width 73 height 7
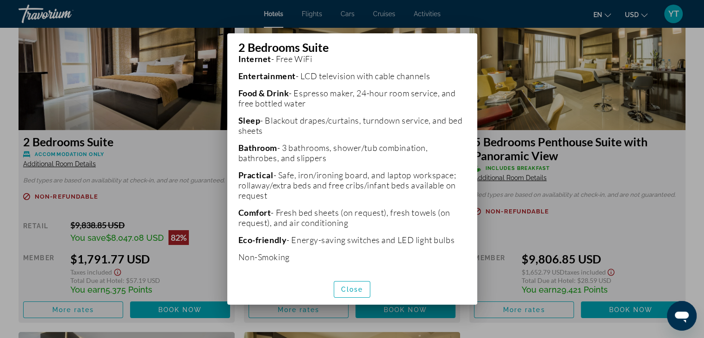
scroll to position [211, 0]
click at [365, 286] on span "button" at bounding box center [352, 289] width 36 height 22
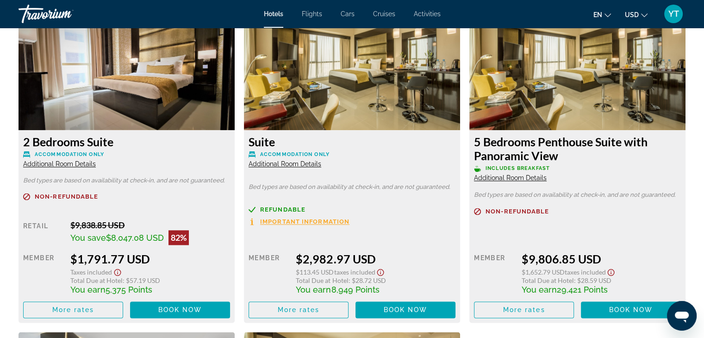
click at [305, 165] on span "Additional Room Details" at bounding box center [285, 163] width 73 height 7
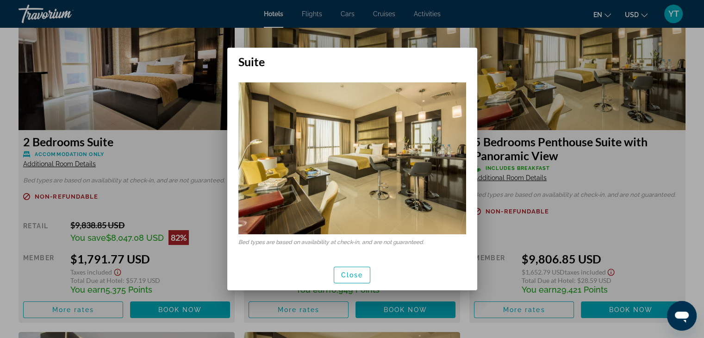
scroll to position [0, 0]
click at [359, 273] on span "Close" at bounding box center [352, 274] width 22 height 7
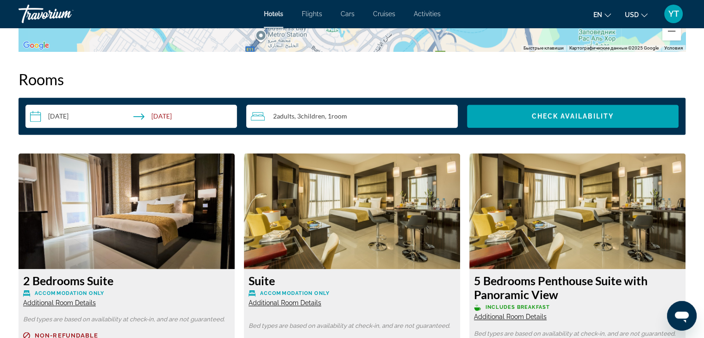
scroll to position [1064, 0]
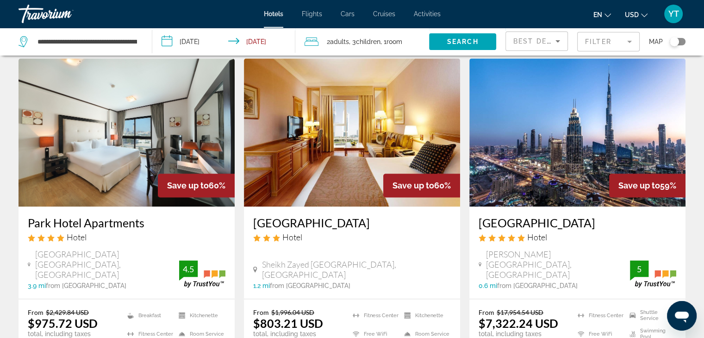
scroll to position [1157, 0]
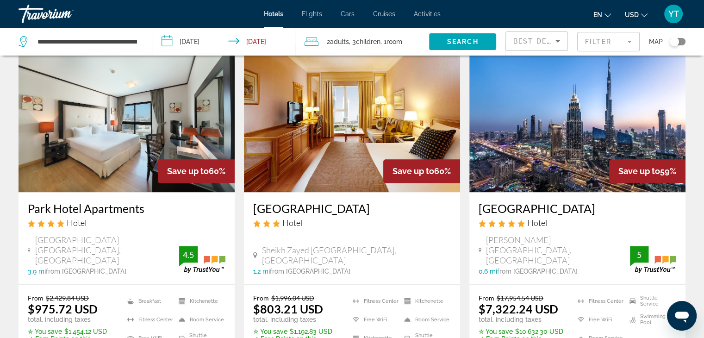
click at [378, 201] on h3 "[GEOGRAPHIC_DATA]" at bounding box center [352, 208] width 198 height 14
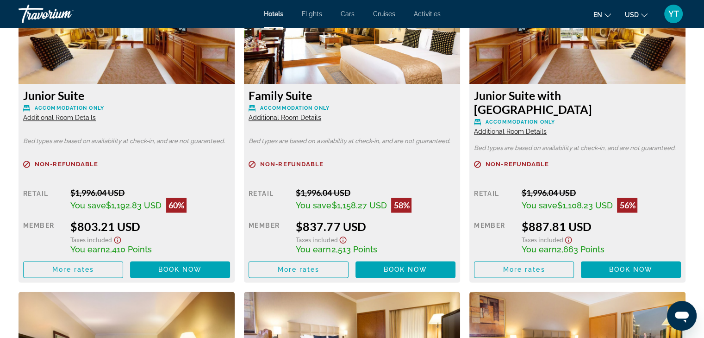
scroll to position [1296, 0]
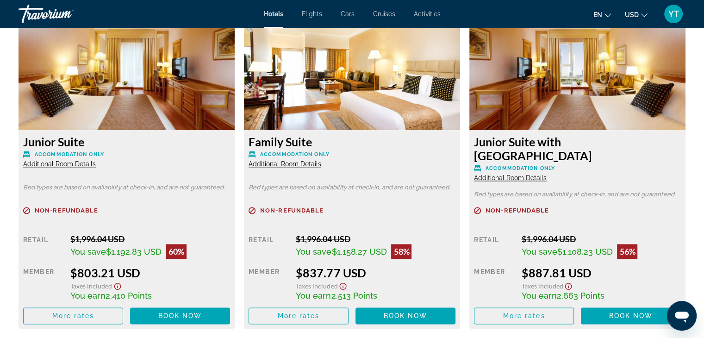
click at [311, 165] on span "Additional Room Details" at bounding box center [285, 163] width 73 height 7
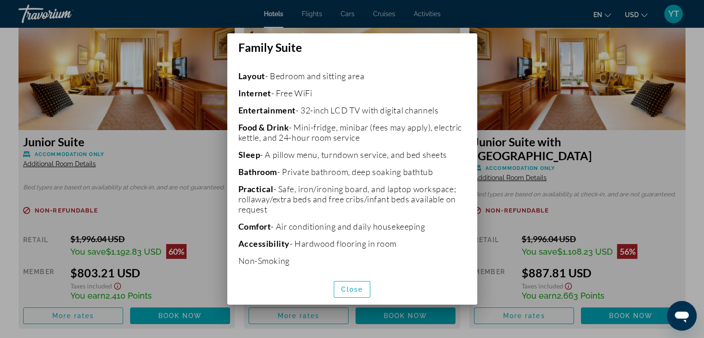
scroll to position [213, 0]
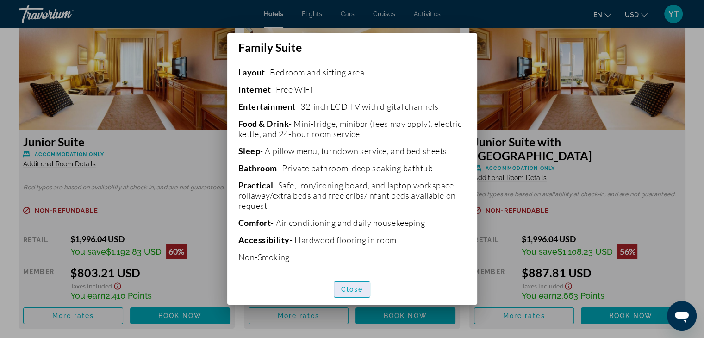
click at [357, 288] on span "Close" at bounding box center [352, 289] width 22 height 7
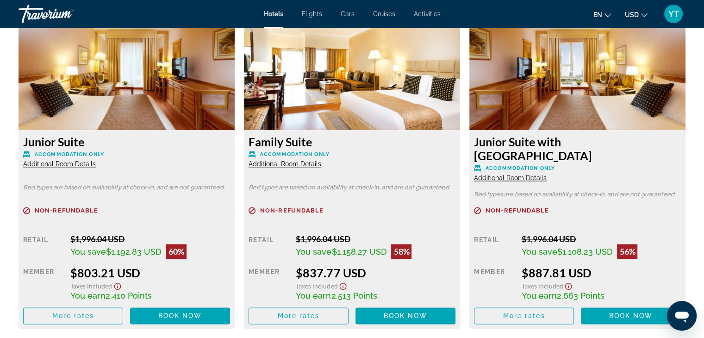
click at [513, 176] on span "Additional Room Details" at bounding box center [510, 177] width 73 height 7
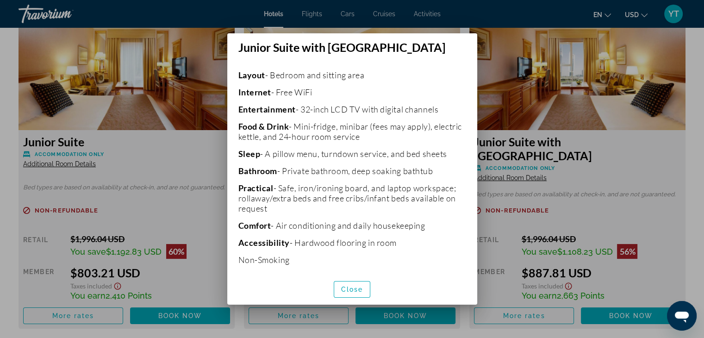
scroll to position [205, 0]
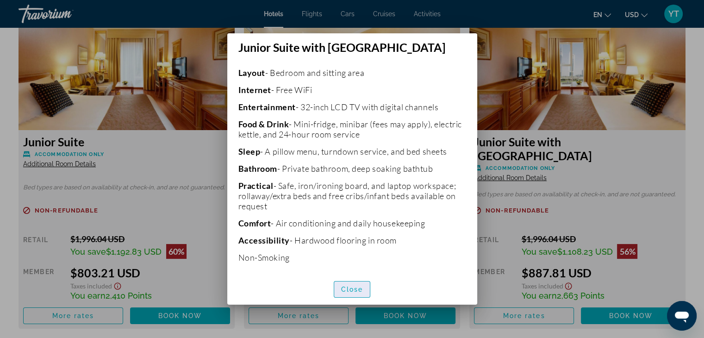
click at [354, 284] on span "button" at bounding box center [352, 289] width 36 height 22
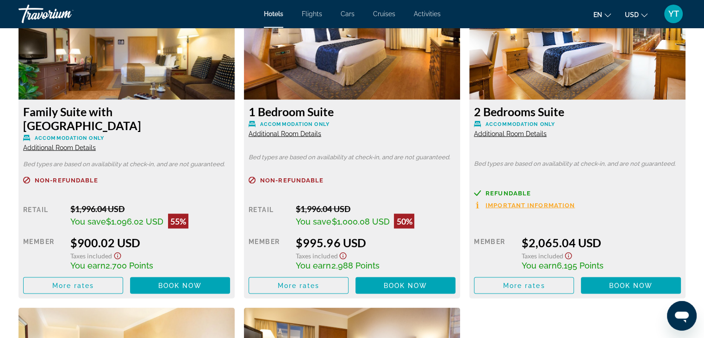
scroll to position [1666, 0]
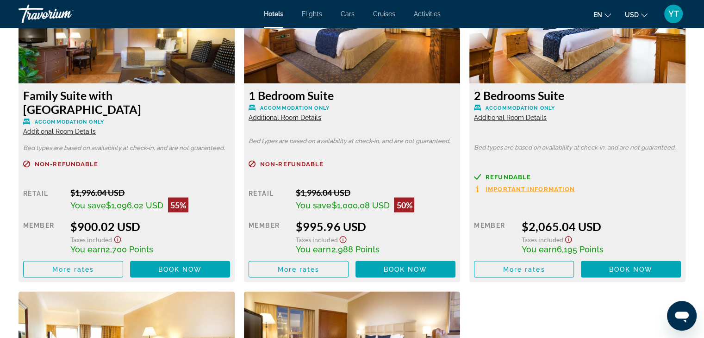
click at [54, 131] on span "Additional Room Details" at bounding box center [59, 130] width 73 height 7
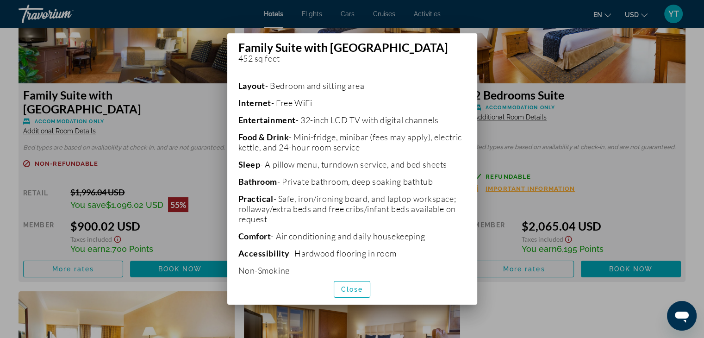
scroll to position [231, 0]
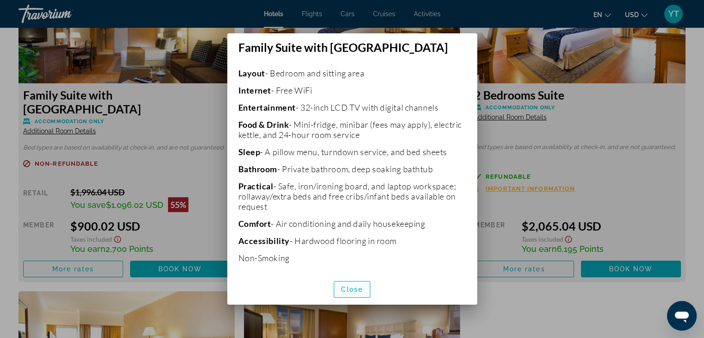
click at [354, 287] on span "Close" at bounding box center [352, 289] width 22 height 7
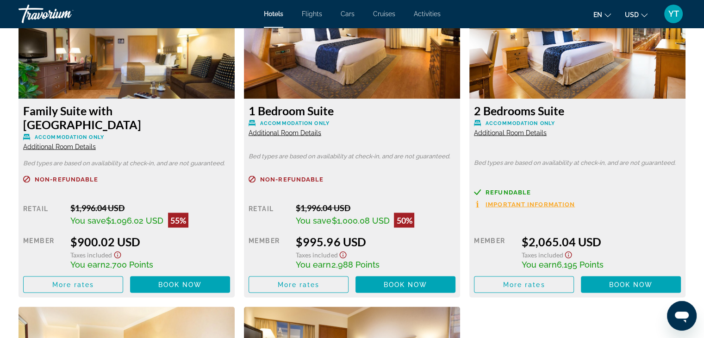
scroll to position [1666, 0]
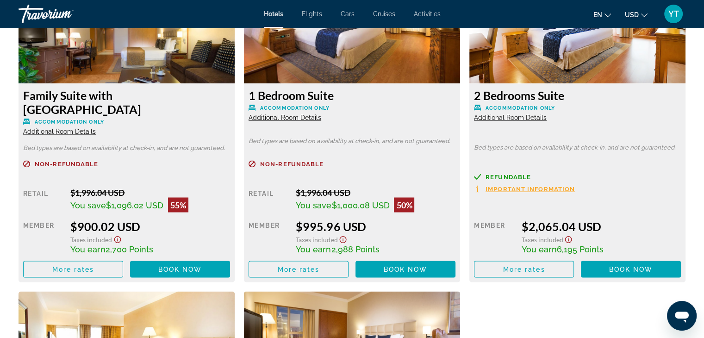
click at [541, 118] on span "Additional Room Details" at bounding box center [510, 116] width 73 height 7
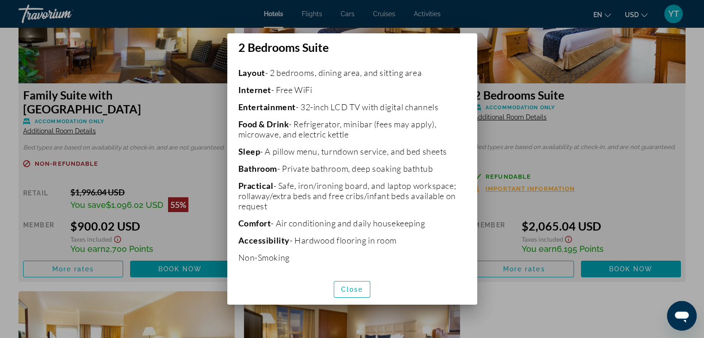
scroll to position [0, 0]
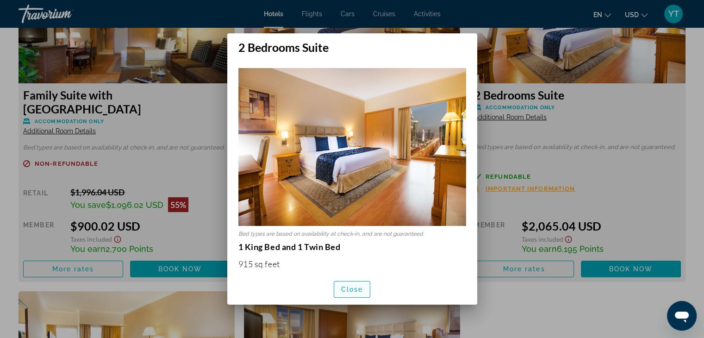
click at [362, 288] on span "Close" at bounding box center [352, 289] width 22 height 7
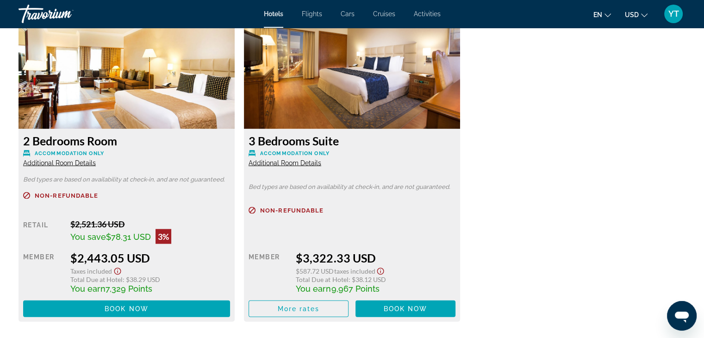
scroll to position [1898, 0]
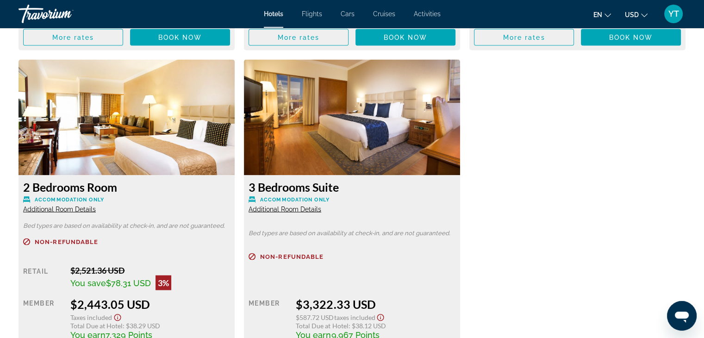
click at [83, 210] on span "Additional Room Details" at bounding box center [59, 208] width 73 height 7
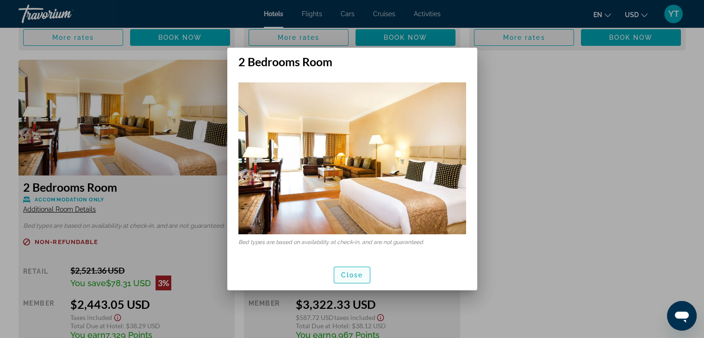
click at [349, 275] on span "Close" at bounding box center [352, 274] width 22 height 7
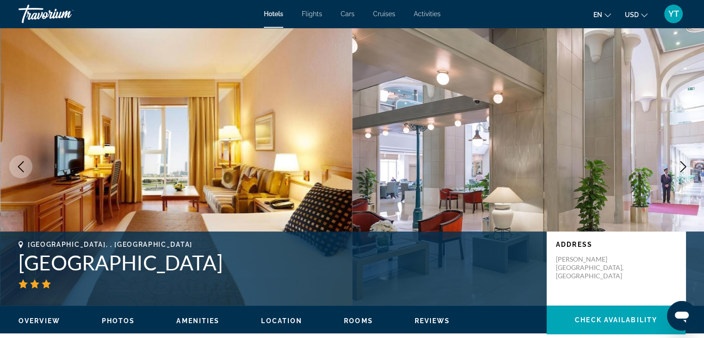
scroll to position [1898, 0]
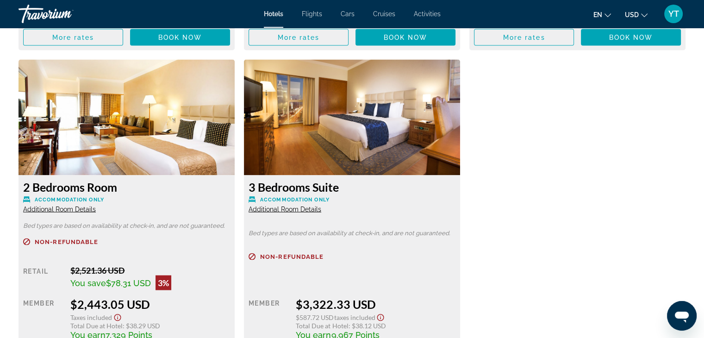
click at [289, 210] on span "Additional Room Details" at bounding box center [285, 208] width 73 height 7
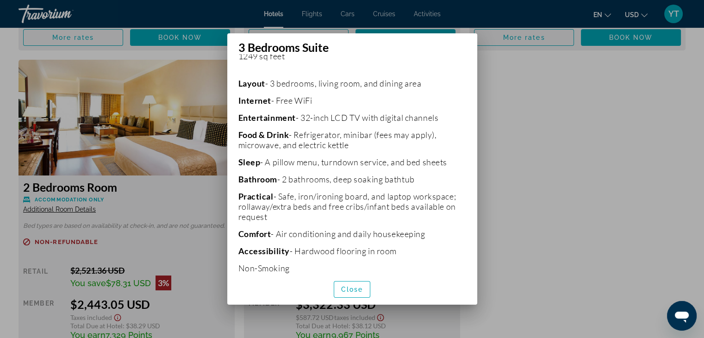
scroll to position [218, 0]
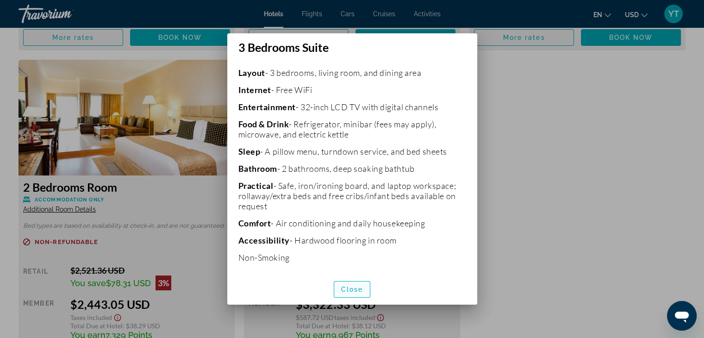
click at [357, 287] on span "Close" at bounding box center [352, 289] width 22 height 7
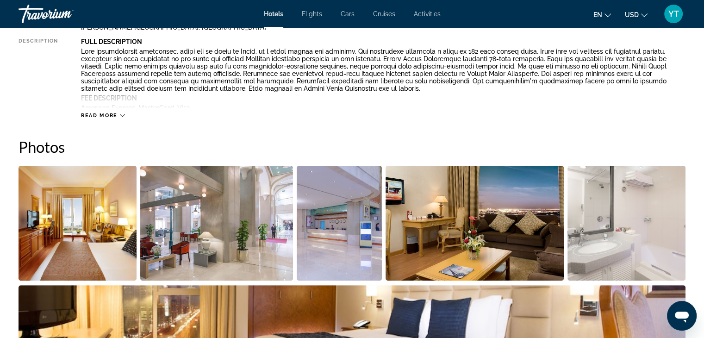
scroll to position [46, 0]
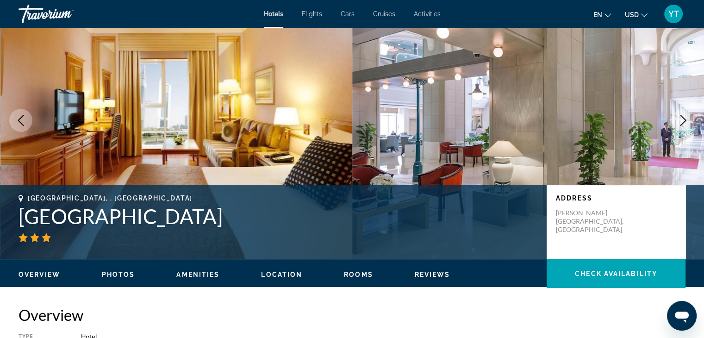
drag, startPoint x: 310, startPoint y: 221, endPoint x: 12, endPoint y: 223, distance: 297.6
click at [12, 223] on div "[GEOGRAPHIC_DATA], , [GEOGRAPHIC_DATA] [GEOGRAPHIC_DATA] Address [GEOGRAPHIC_DA…" at bounding box center [352, 222] width 704 height 56
copy h1 "[GEOGRAPHIC_DATA]"
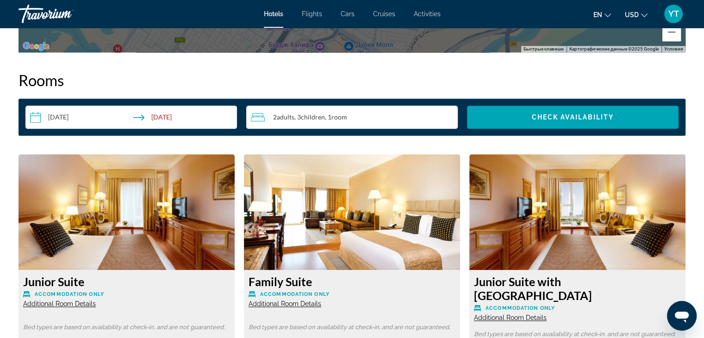
scroll to position [1157, 0]
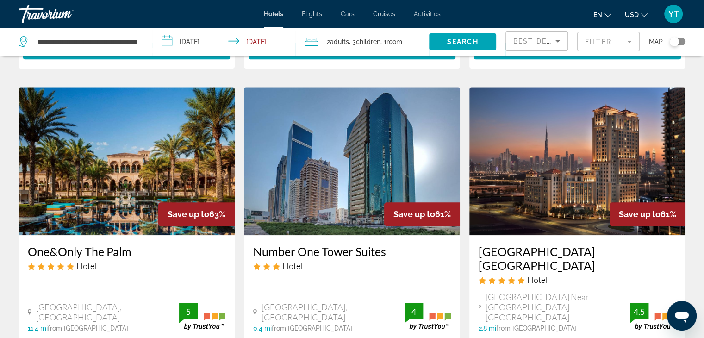
scroll to position [787, 0]
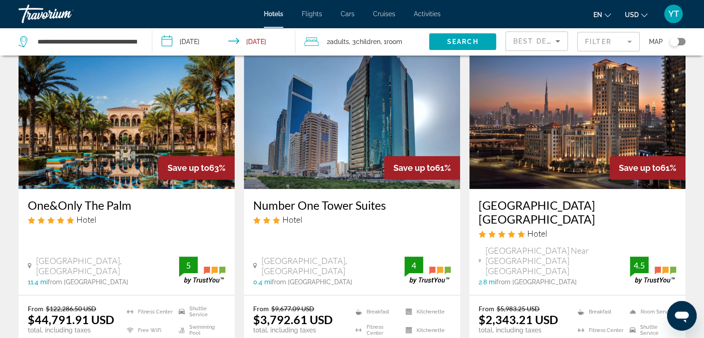
click at [320, 198] on h3 "Number One Tower Suites" at bounding box center [352, 205] width 198 height 14
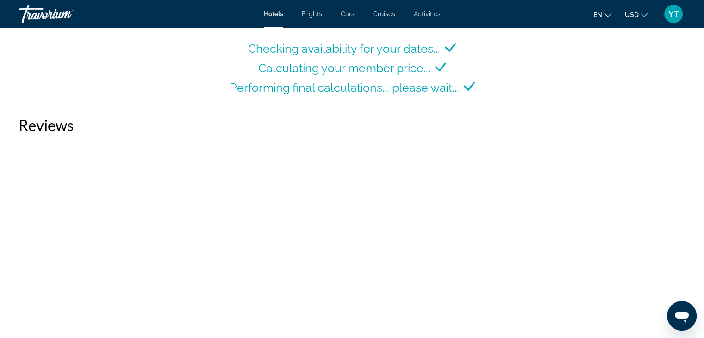
scroll to position [1296, 0]
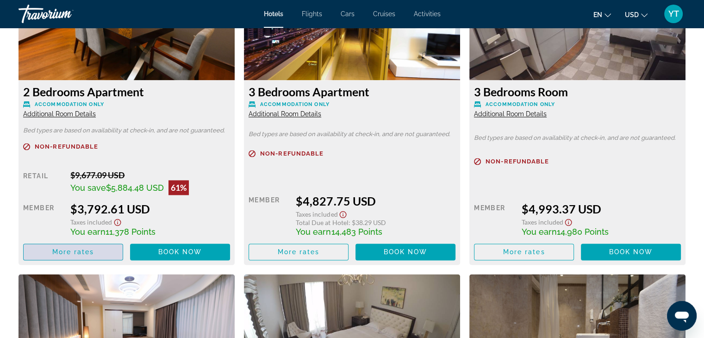
click at [72, 249] on span "More rates" at bounding box center [73, 251] width 42 height 7
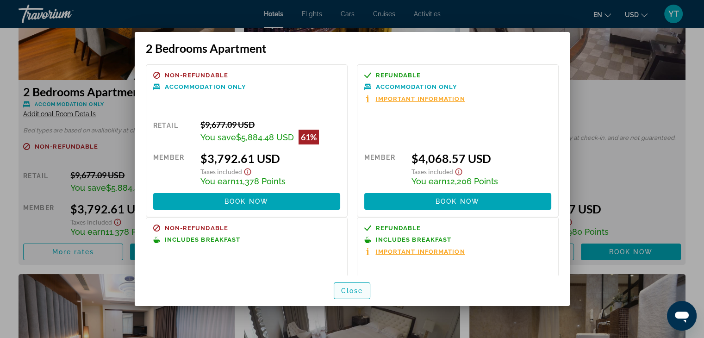
click at [343, 290] on span "Close" at bounding box center [352, 290] width 22 height 7
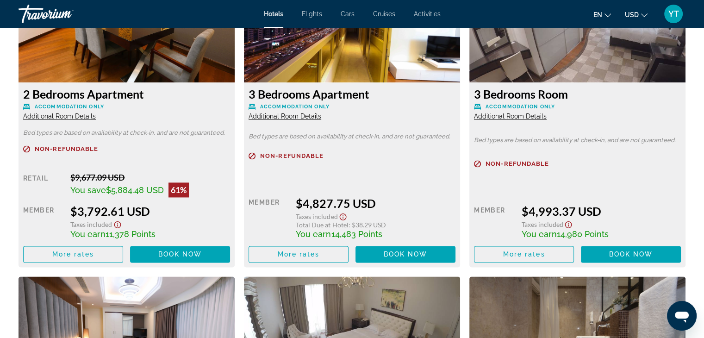
scroll to position [1296, 0]
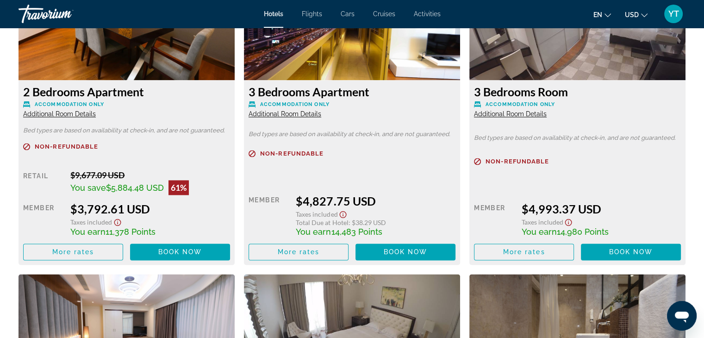
click at [68, 115] on span "Additional Room Details" at bounding box center [59, 113] width 73 height 7
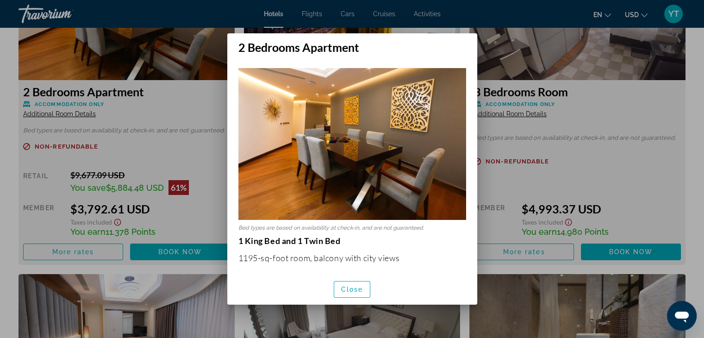
scroll to position [0, 0]
click at [353, 293] on span "button" at bounding box center [352, 289] width 36 height 22
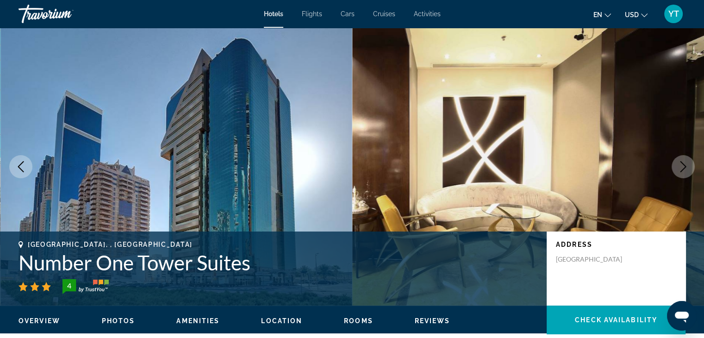
scroll to position [1296, 0]
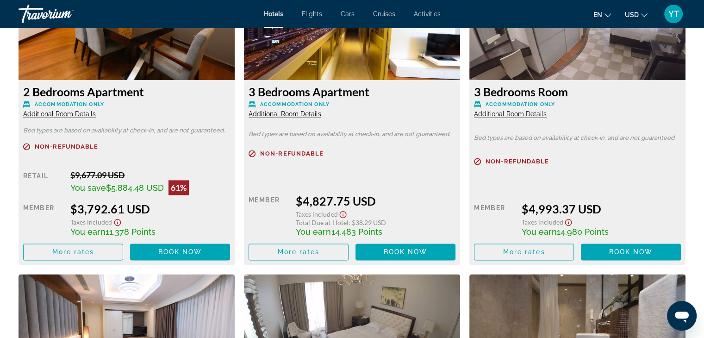
click at [285, 112] on span "Additional Room Details" at bounding box center [285, 113] width 73 height 7
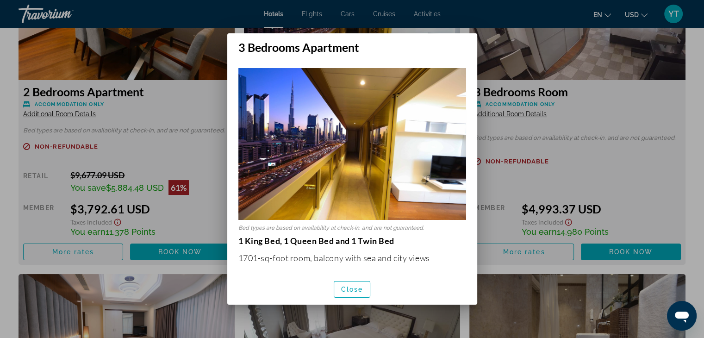
scroll to position [0, 0]
click at [361, 287] on span "Close" at bounding box center [352, 289] width 22 height 7
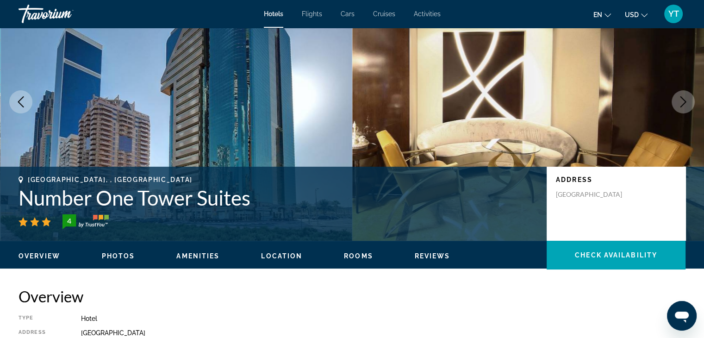
scroll to position [93, 0]
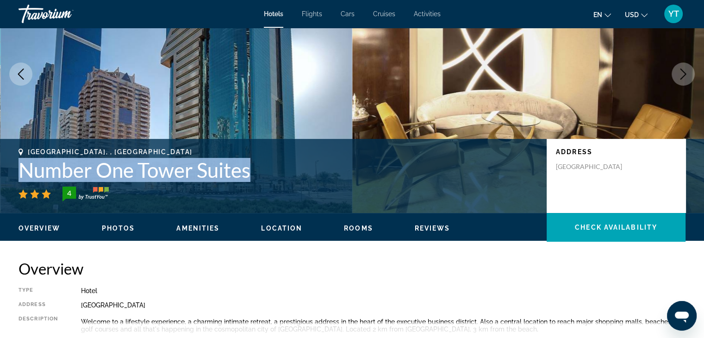
drag, startPoint x: 255, startPoint y: 173, endPoint x: 2, endPoint y: 174, distance: 252.7
click at [2, 174] on div "[GEOGRAPHIC_DATA], , [GEOGRAPHIC_DATA] Number One Tower Suites [STREET_ADDRESS]" at bounding box center [352, 176] width 704 height 56
copy h1 "Number One Tower Suites"
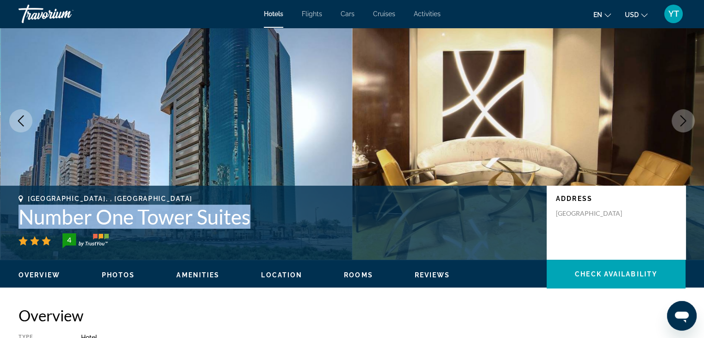
scroll to position [46, 0]
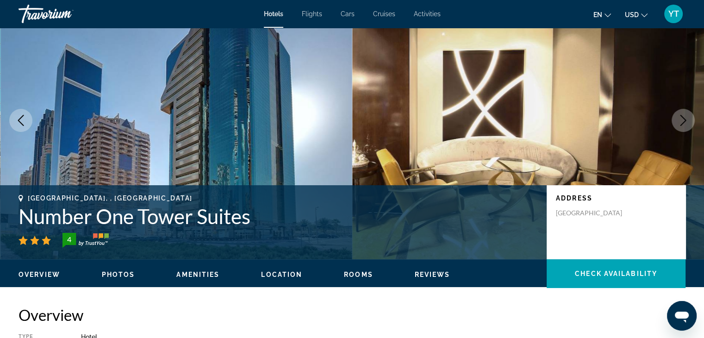
click at [219, 311] on h2 "Overview" at bounding box center [352, 314] width 667 height 19
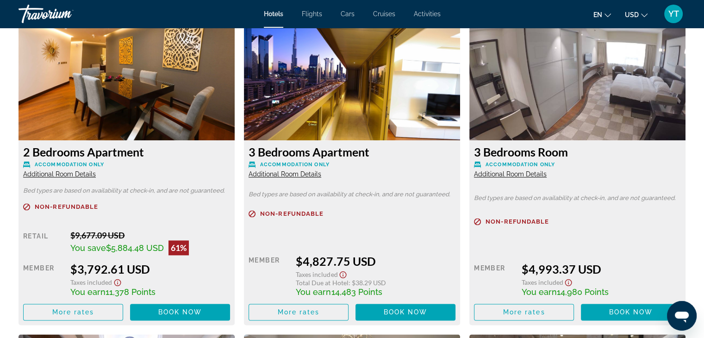
scroll to position [1233, 0]
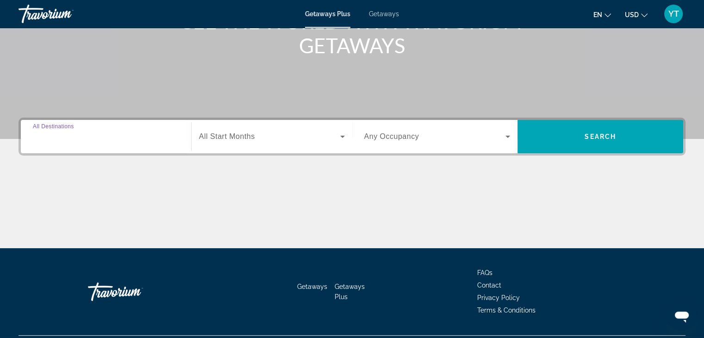
click at [130, 134] on input "Destination All Destinations" at bounding box center [106, 136] width 146 height 11
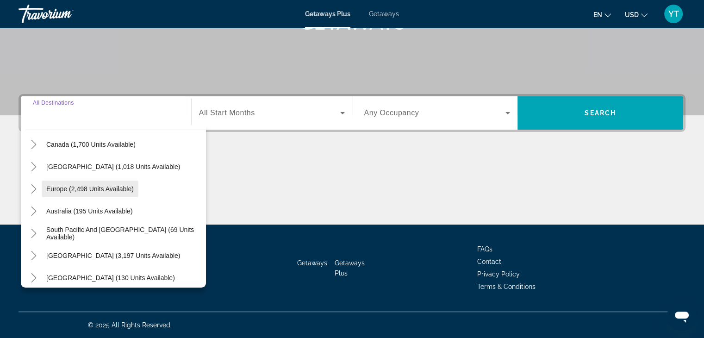
scroll to position [93, 0]
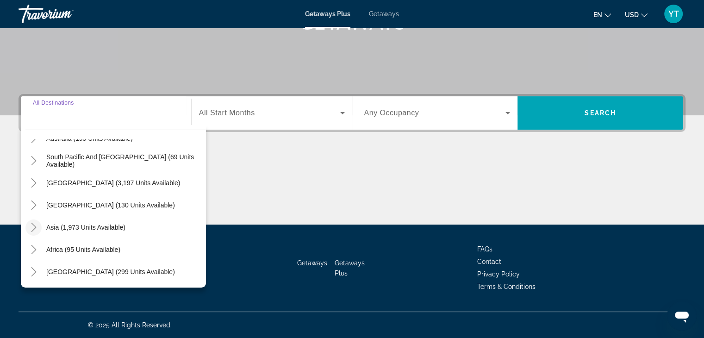
click at [31, 226] on icon "Toggle Asia (1,973 units available)" at bounding box center [33, 227] width 9 height 9
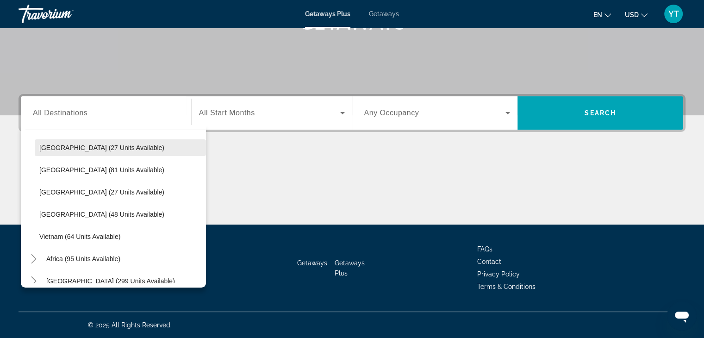
scroll to position [394, 0]
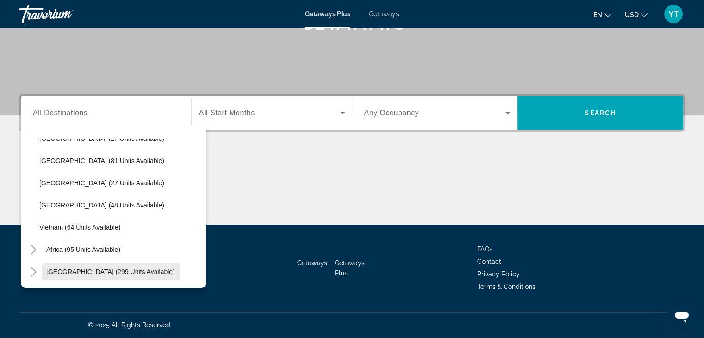
click at [52, 269] on span "Middle East (299 units available)" at bounding box center [110, 271] width 129 height 7
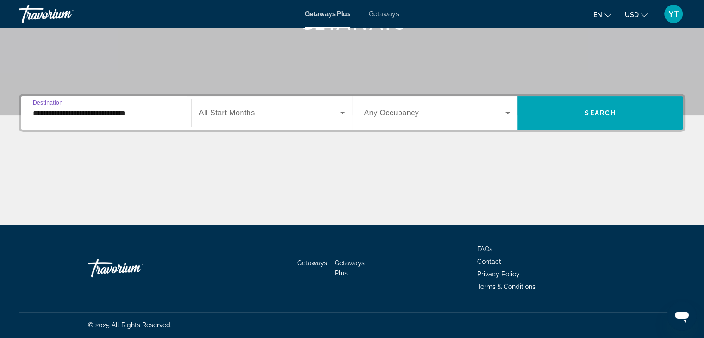
click at [85, 115] on input "**********" at bounding box center [106, 113] width 146 height 11
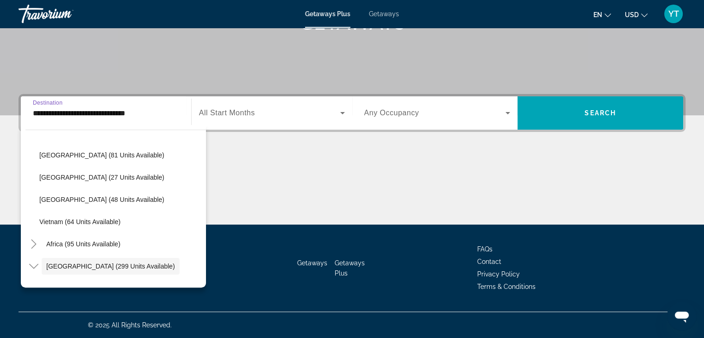
scroll to position [461, 0]
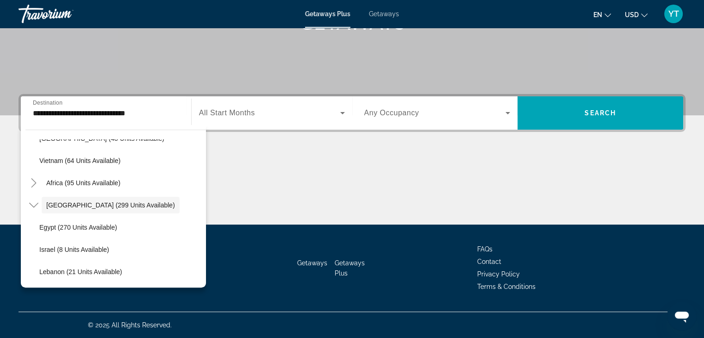
click at [218, 145] on div "**********" at bounding box center [352, 159] width 704 height 131
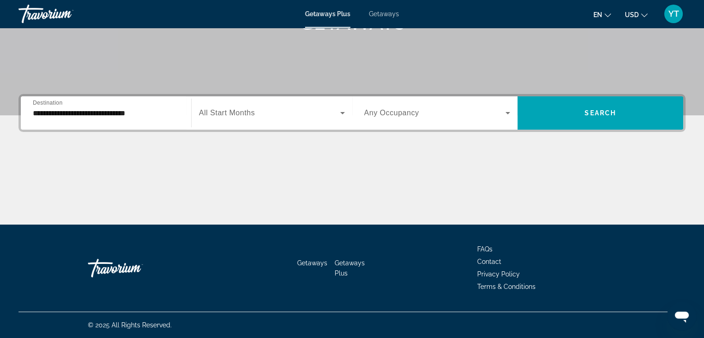
click at [163, 117] on input "**********" at bounding box center [106, 113] width 146 height 11
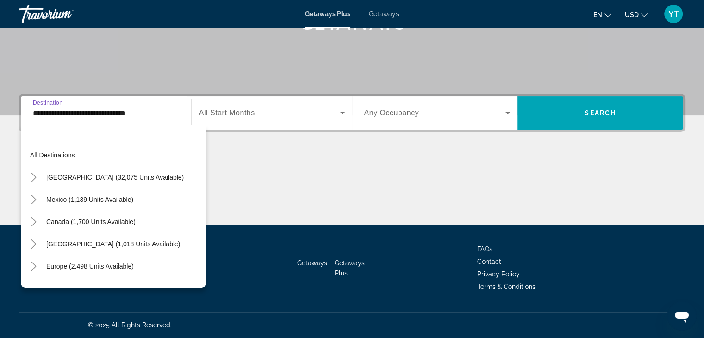
scroll to position [455, 0]
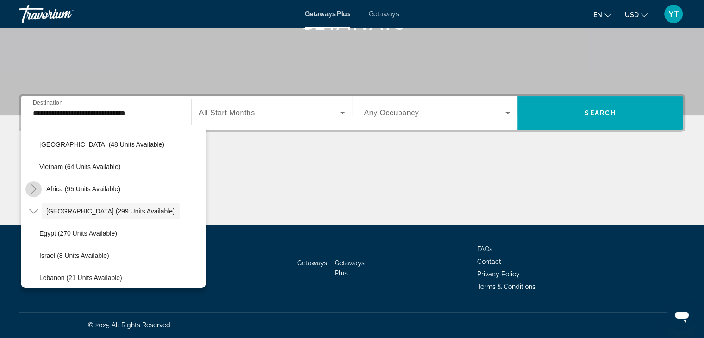
click at [30, 188] on icon "Toggle Africa (95 units available)" at bounding box center [33, 188] width 9 height 9
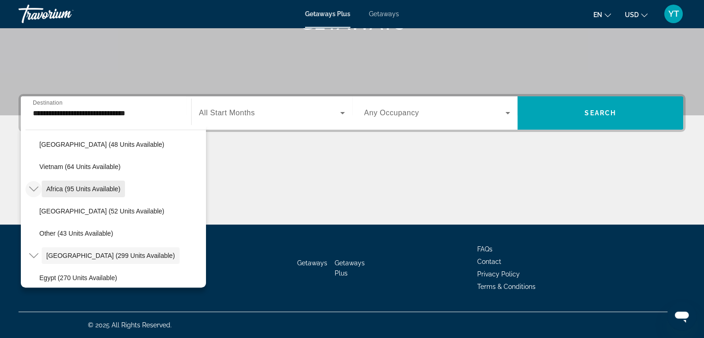
click at [42, 187] on span "Search widget" at bounding box center [83, 189] width 83 height 22
type input "**********"
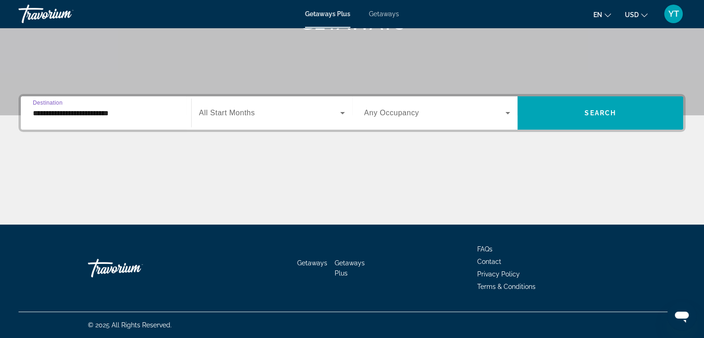
click at [65, 116] on input "**********" at bounding box center [106, 113] width 146 height 11
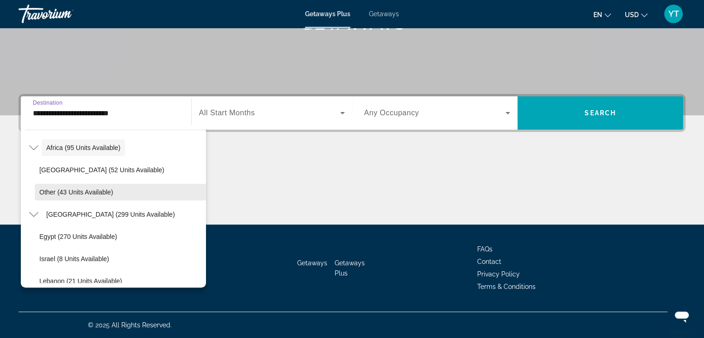
scroll to position [505, 0]
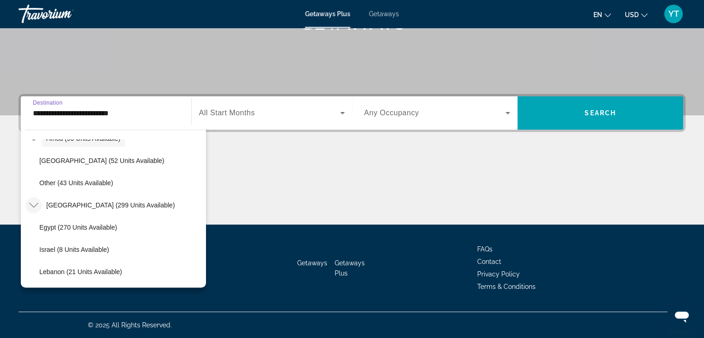
click at [31, 205] on icon "Toggle Middle East (299 units available)" at bounding box center [33, 205] width 9 height 5
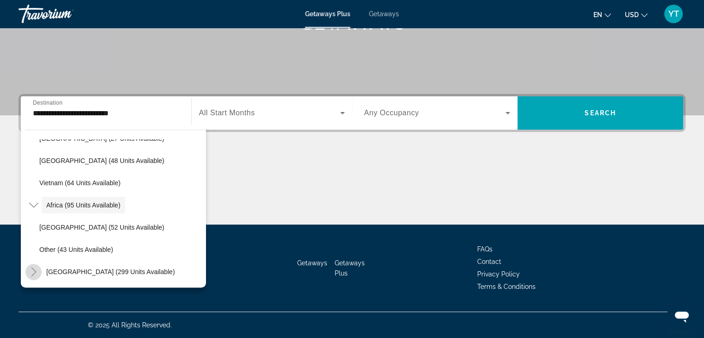
scroll to position [439, 0]
click at [38, 203] on mat-icon "Toggle Africa (95 units available)" at bounding box center [33, 205] width 16 height 16
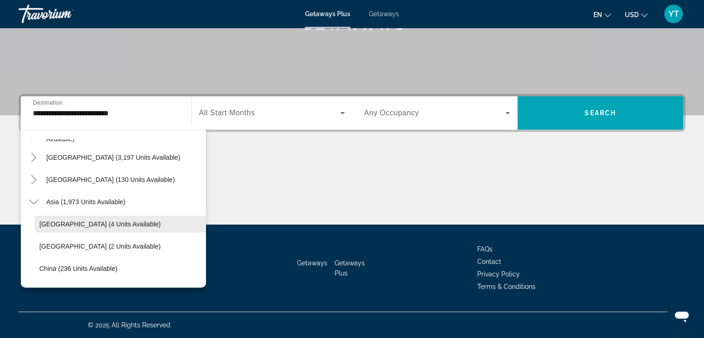
scroll to position [163, 0]
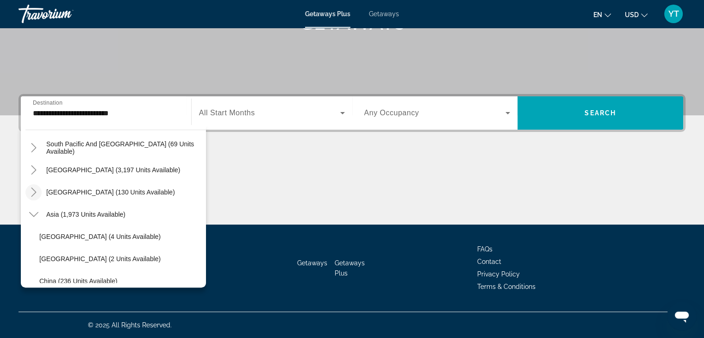
click at [33, 212] on icon "Toggle Asia (1,973 units available)" at bounding box center [33, 214] width 9 height 9
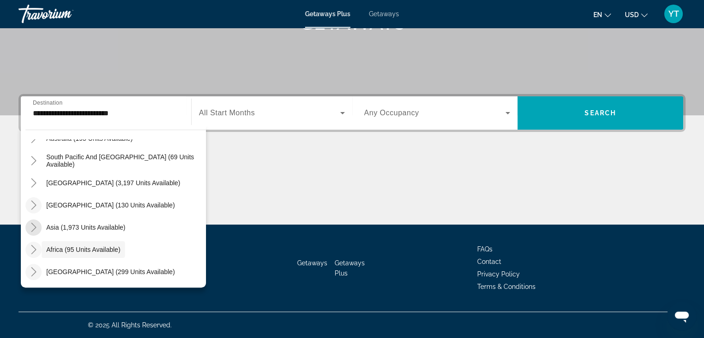
scroll to position [150, 0]
